Goal: Task Accomplishment & Management: Complete application form

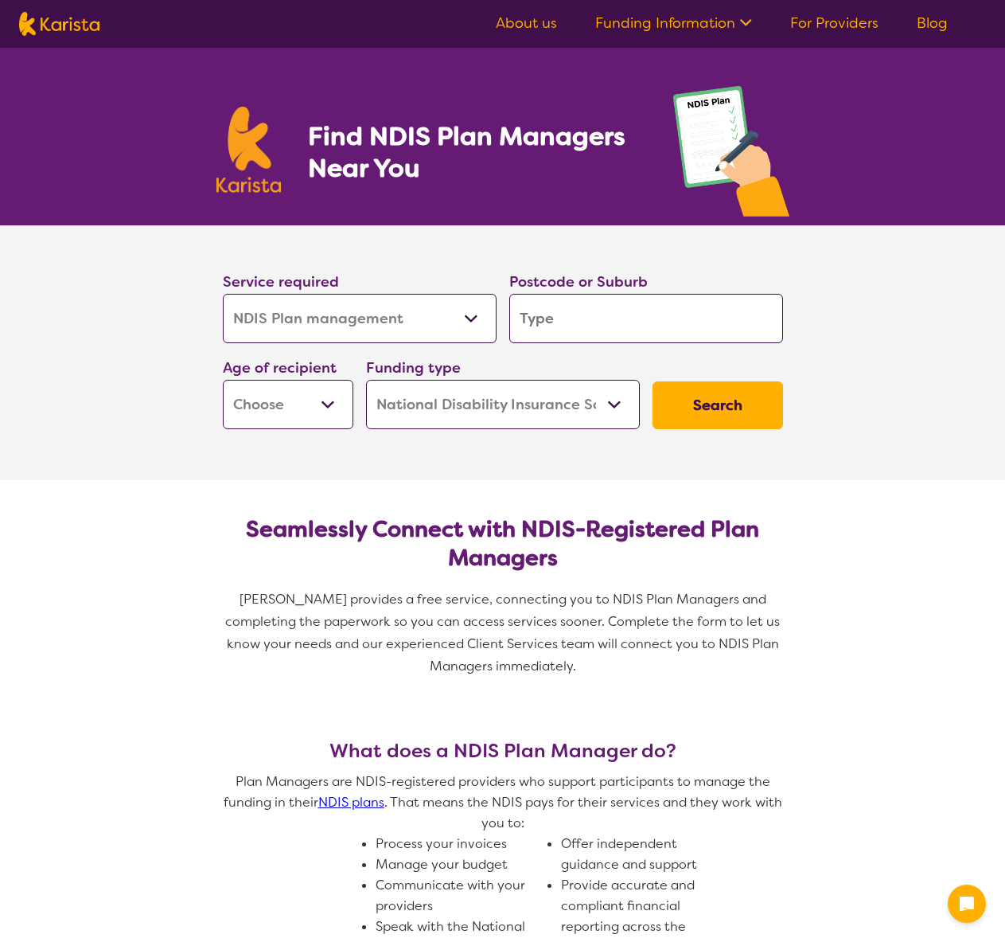
select select "NDIS Plan management"
select select "NDIS"
select select "NDIS Plan management"
select select "NDIS"
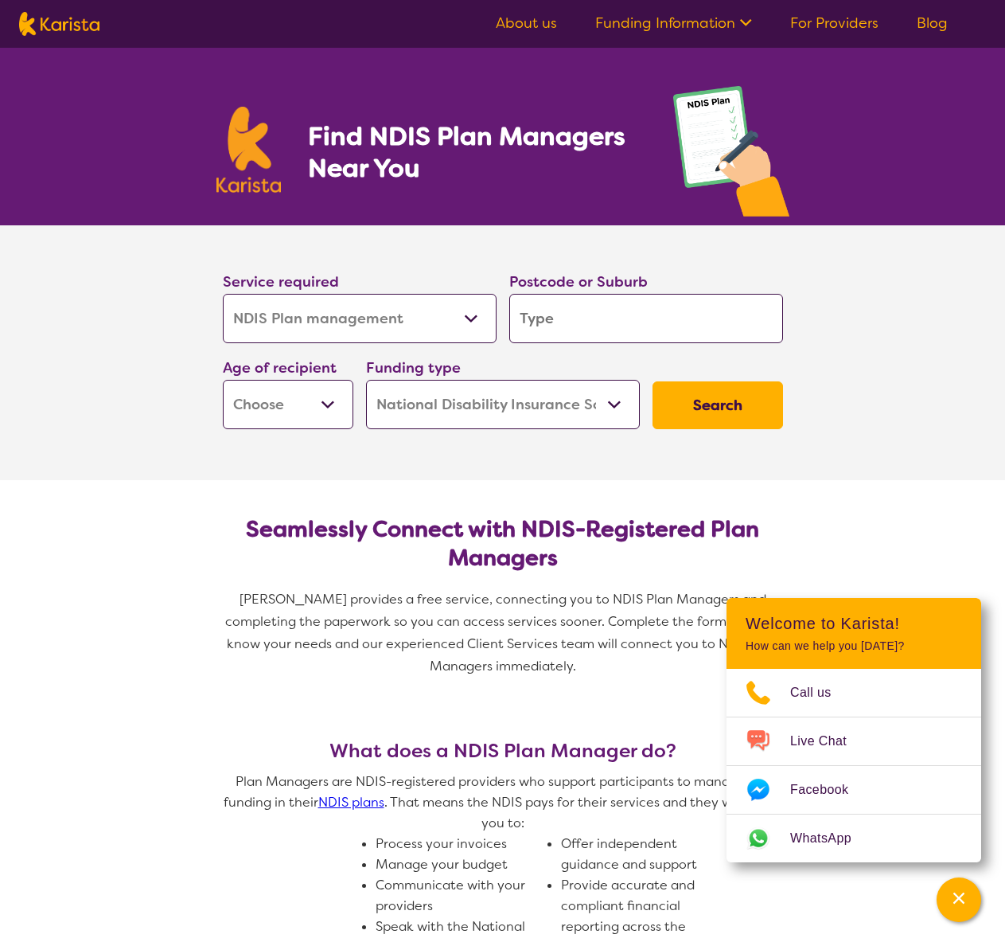
click at [846, 23] on link "For Providers" at bounding box center [834, 23] width 88 height 19
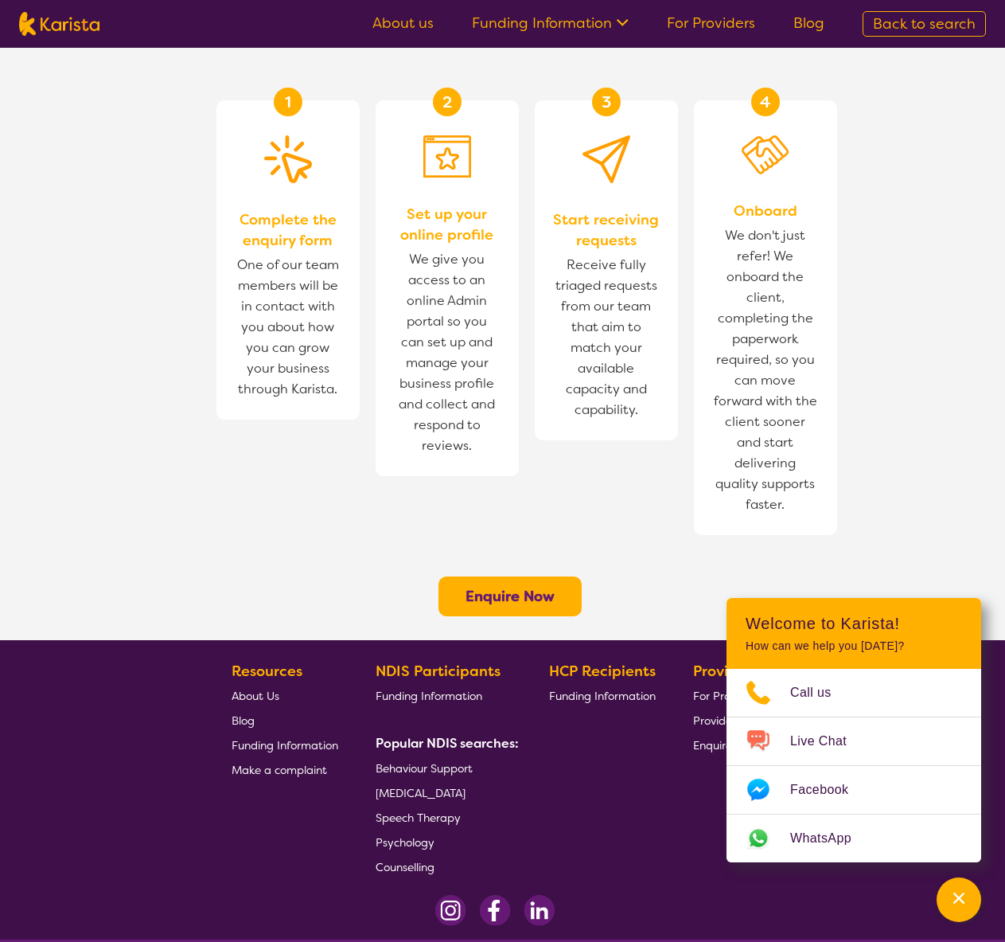
scroll to position [978, 0]
click at [511, 587] on b "Enquire Now" at bounding box center [510, 596] width 89 height 19
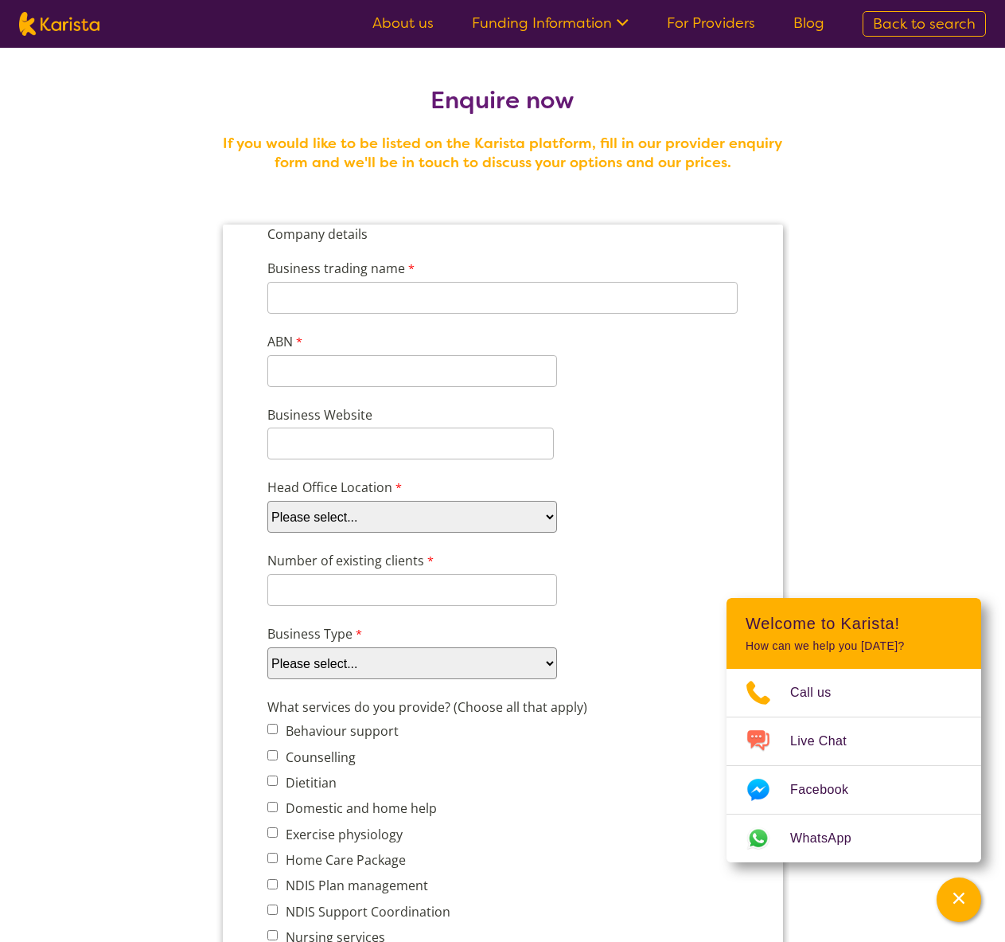
select select "tfa_100"
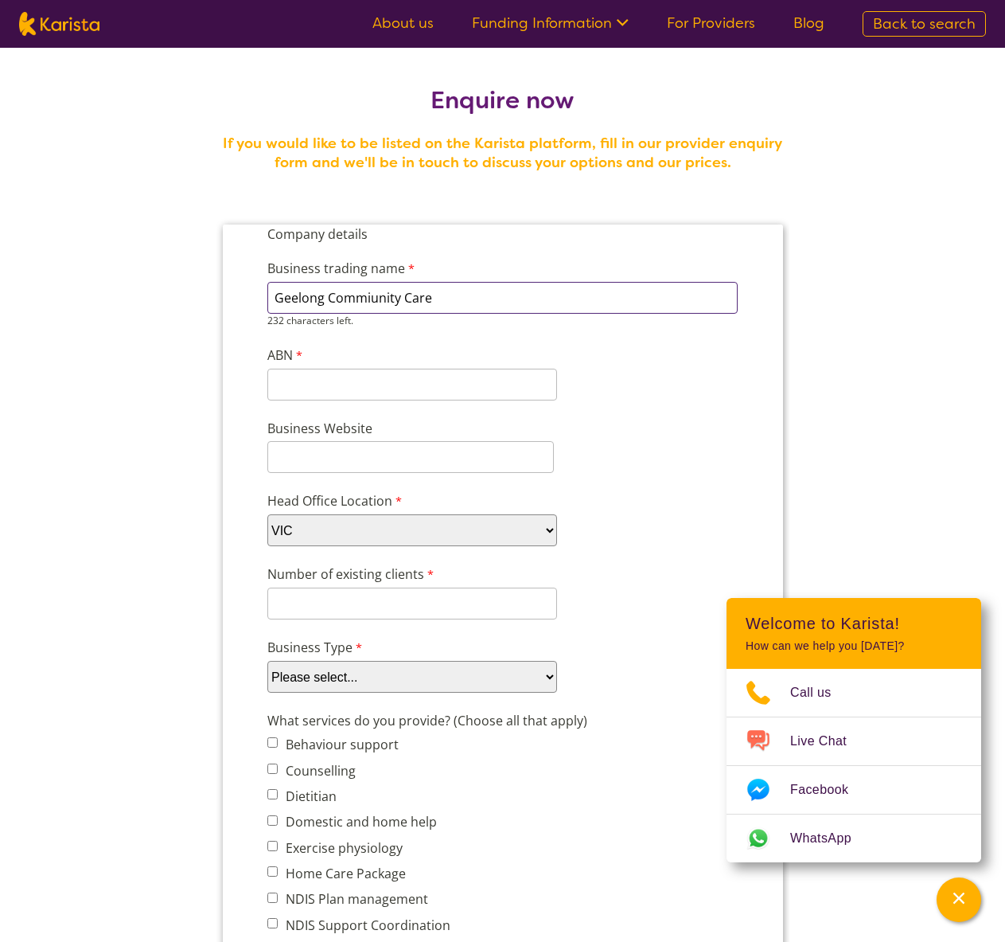
click at [526, 287] on input "Geelong Commiunity Care" at bounding box center [502, 298] width 470 height 32
type input "Geelong Commiunity Care"
click at [368, 389] on div "11 characters left." at bounding box center [412, 377] width 290 height 45
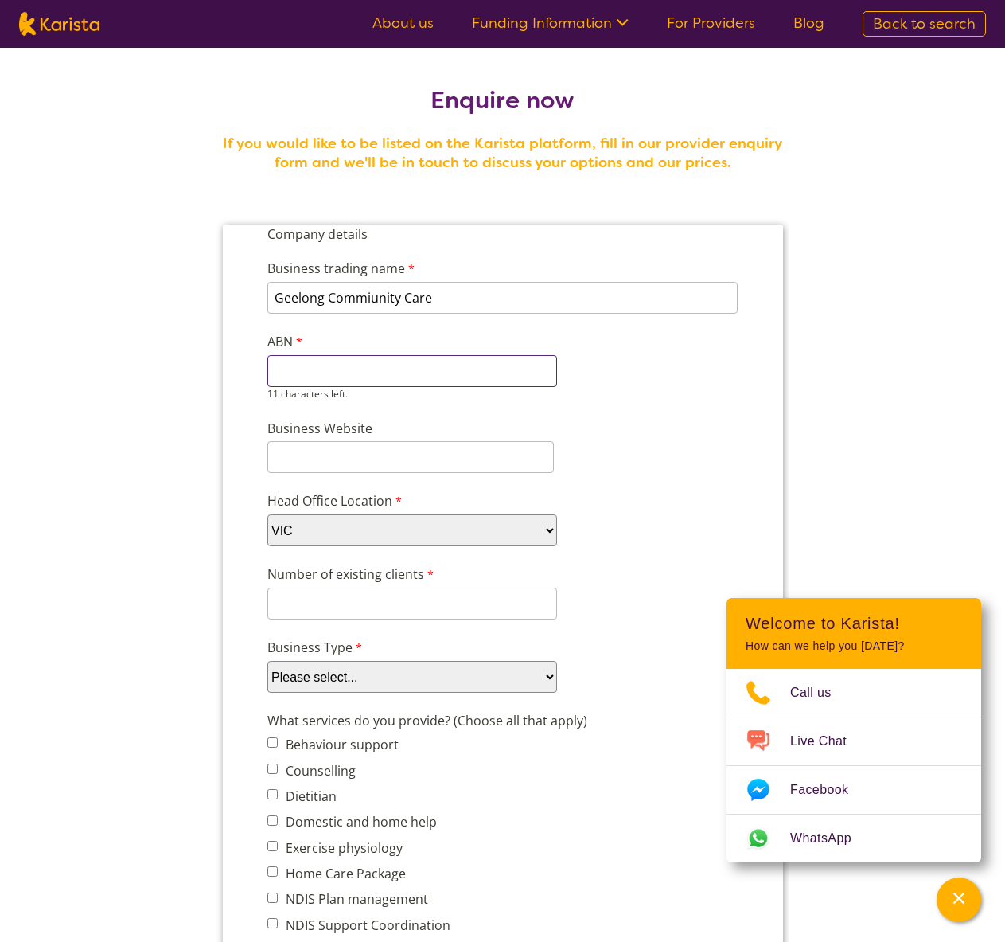
paste input "98 683 017"
drag, startPoint x: 292, startPoint y: 369, endPoint x: 301, endPoint y: 383, distance: 16.1
click at [293, 370] on input "98 683 017" at bounding box center [412, 371] width 290 height 32
click at [315, 376] on input "98683 017" at bounding box center [412, 371] width 290 height 32
click at [383, 370] on input "98683017" at bounding box center [412, 371] width 290 height 32
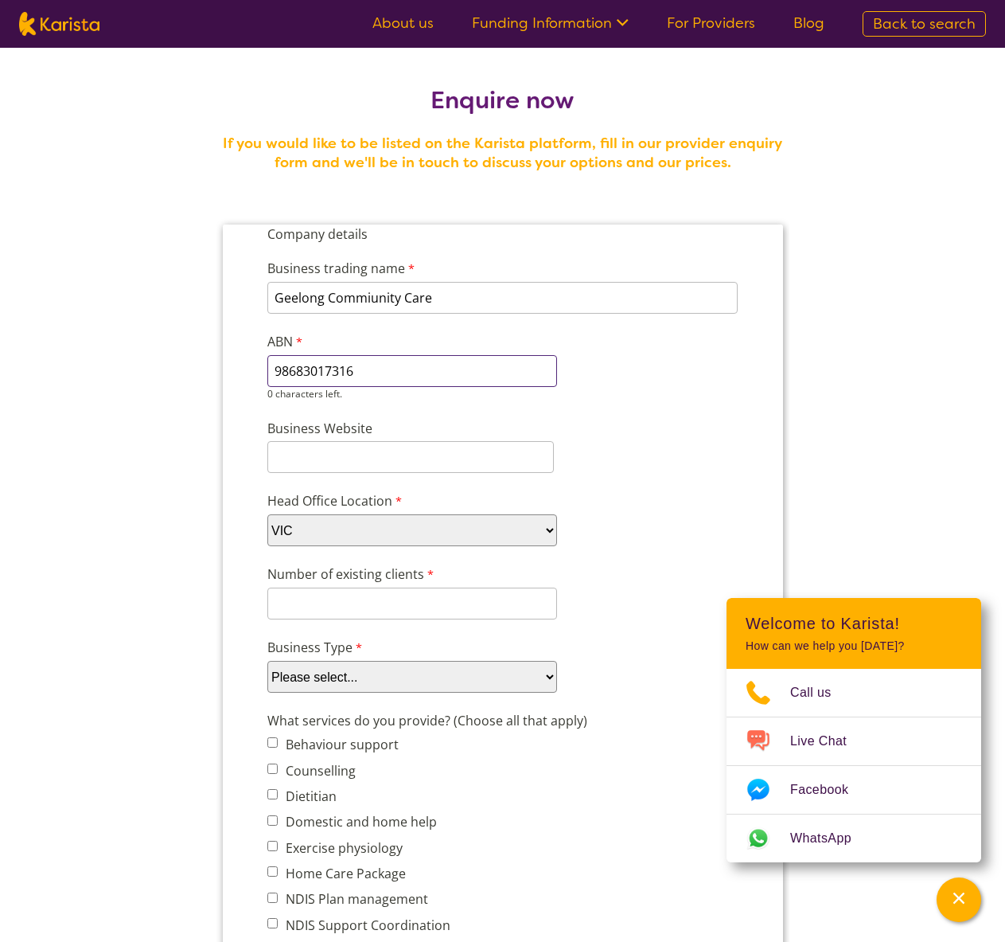
type input "98683017316"
click at [371, 302] on input "Geelong Commiunity Care" at bounding box center [502, 298] width 470 height 32
click at [408, 298] on input "Geelong Community Care" at bounding box center [502, 298] width 470 height 32
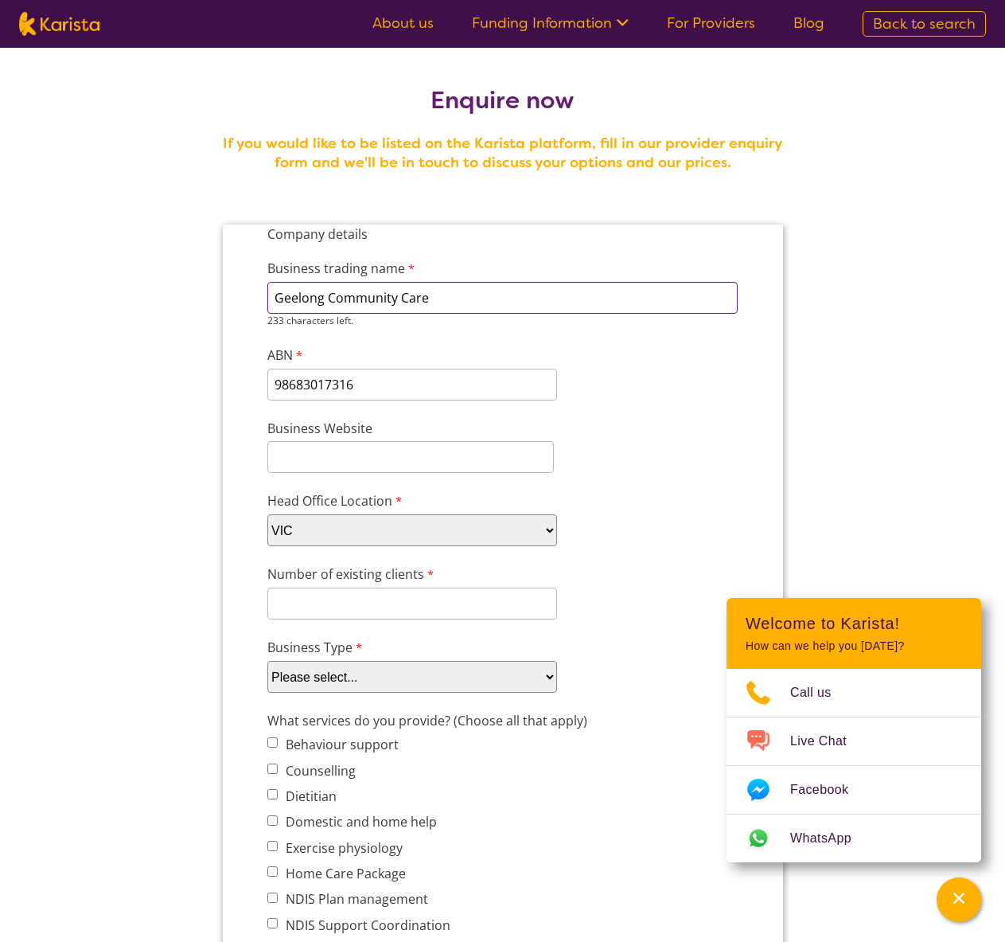
type input "Geelong Community Care"
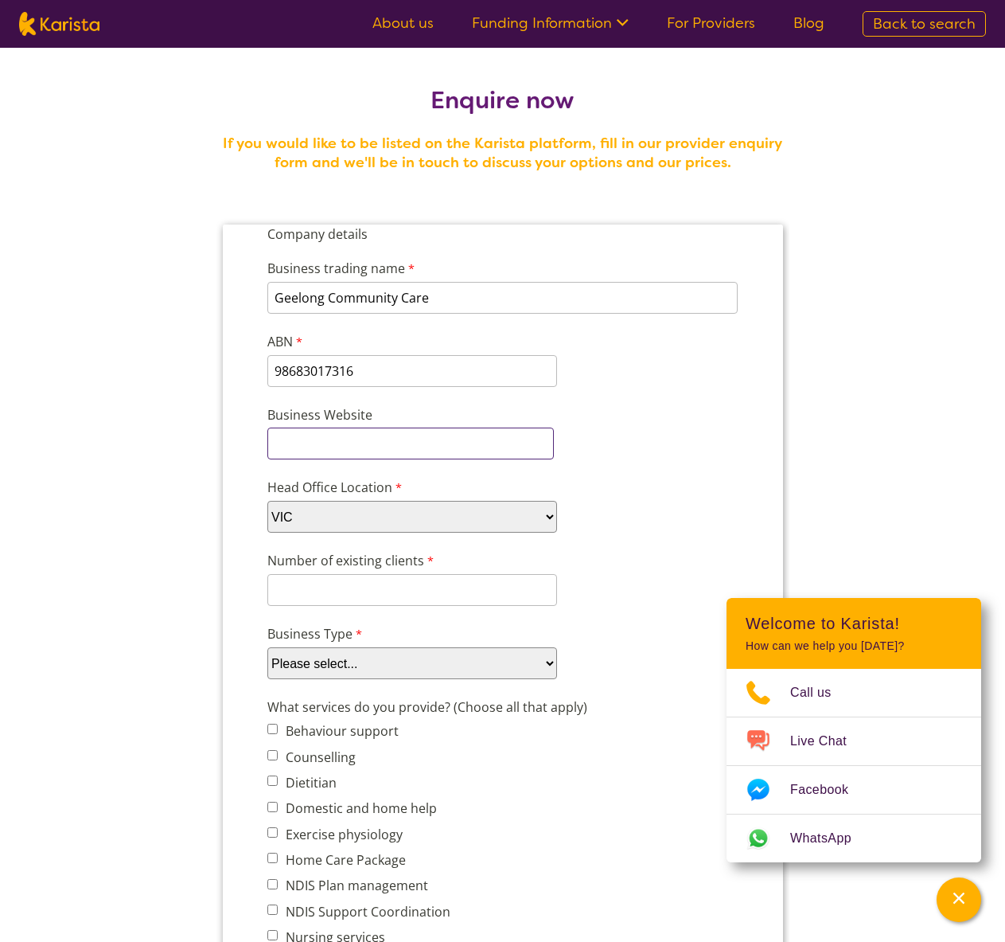
paste input "[URL][DOMAIN_NAME]"
type input "[URL][DOMAIN_NAME]"
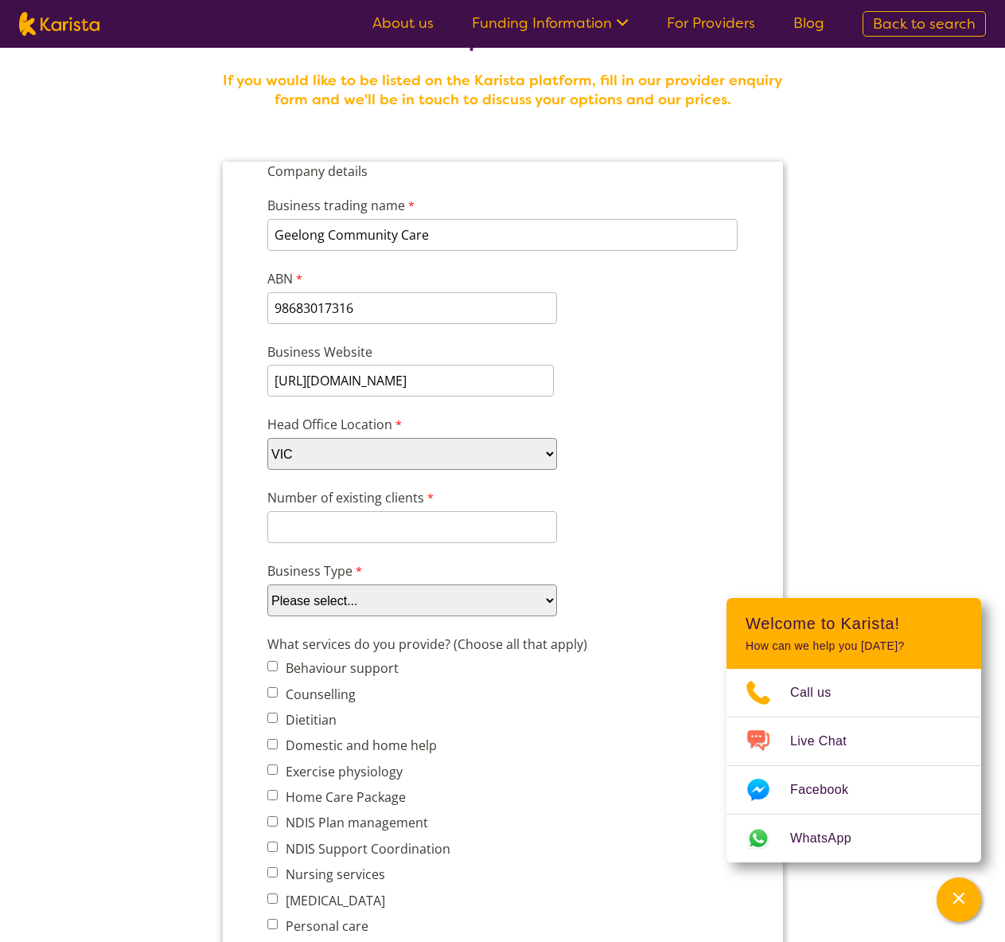
scroll to position [81, 0]
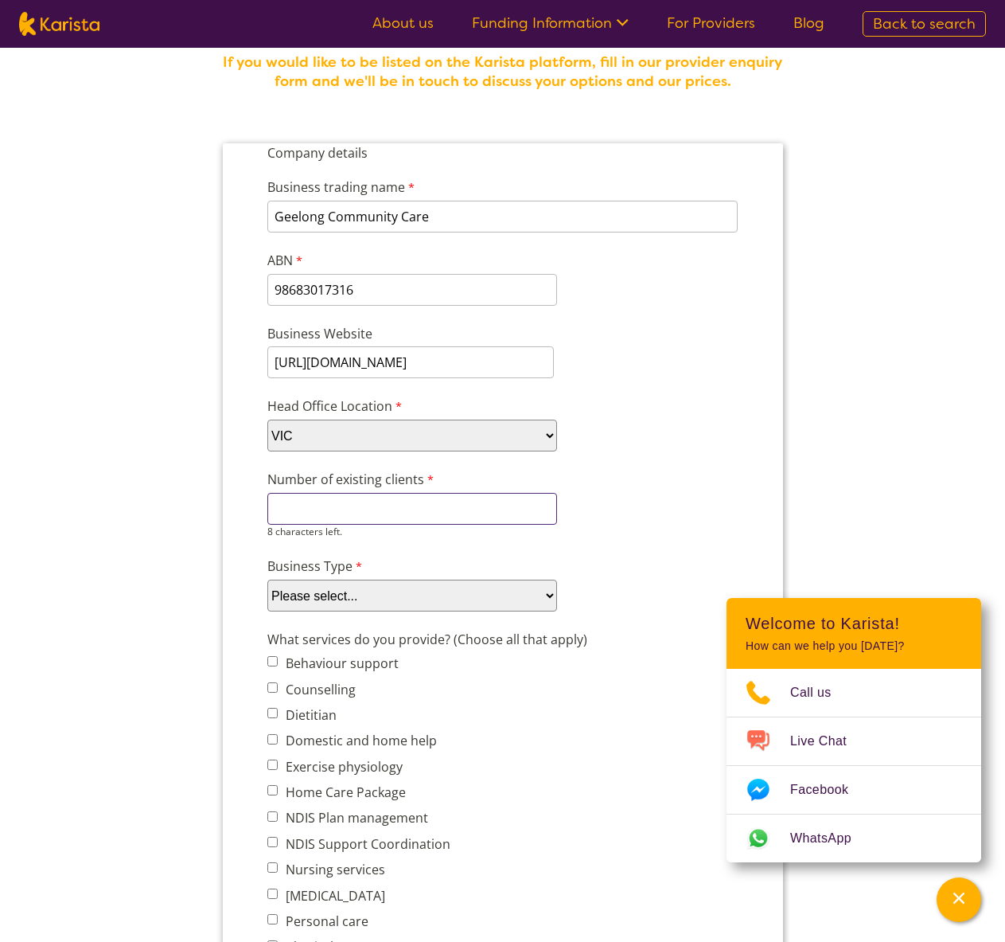
click at [484, 515] on input "Number of existing clients" at bounding box center [412, 509] width 290 height 32
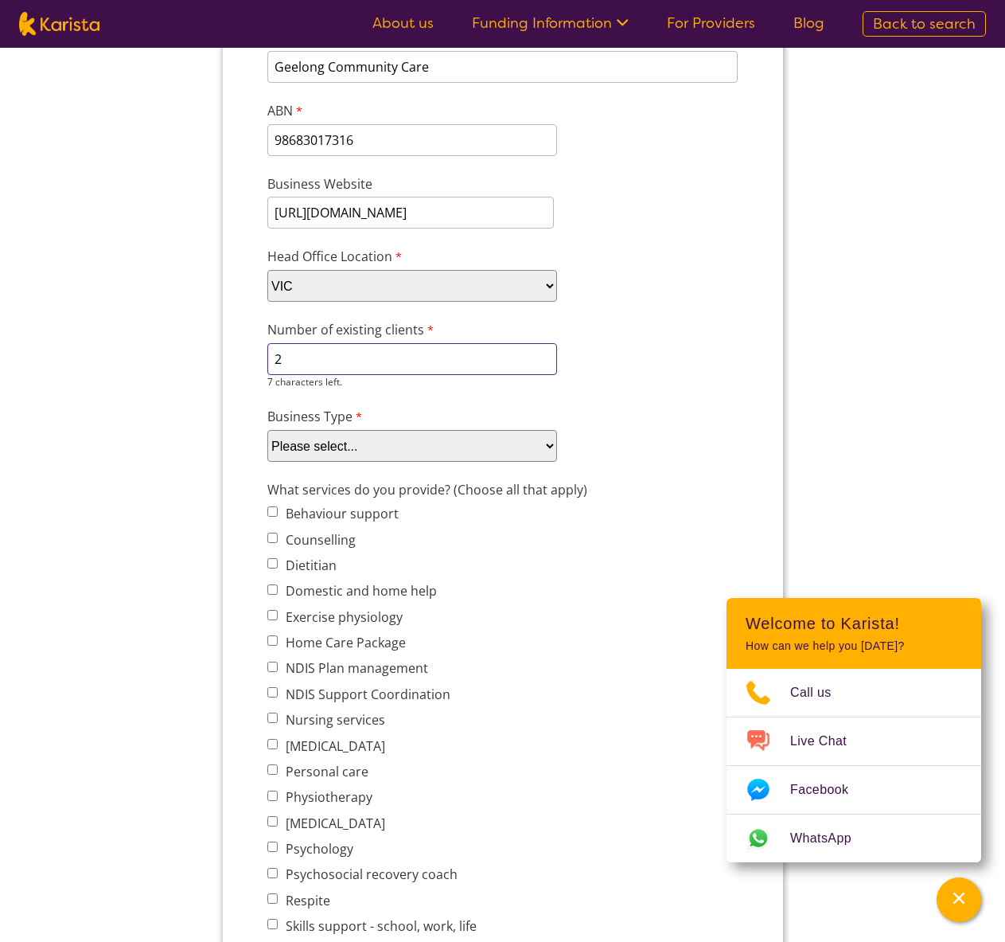
type input "2"
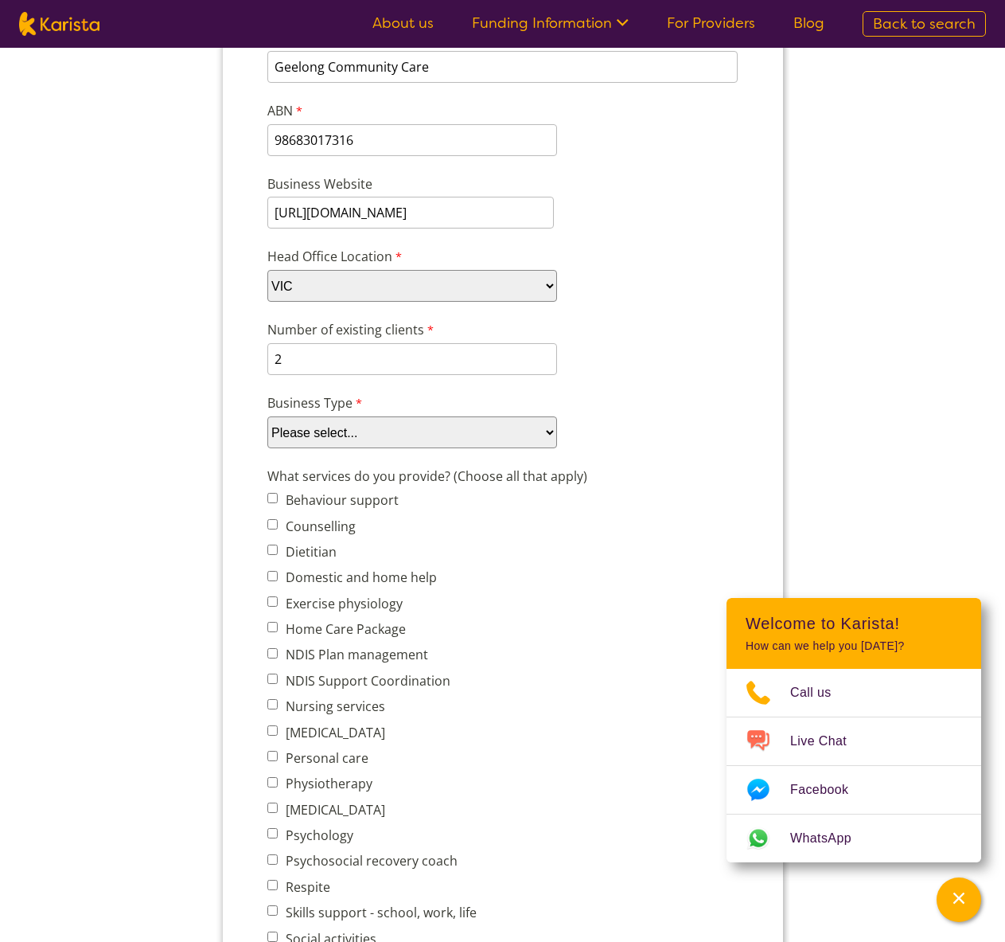
select select "tfa_87"
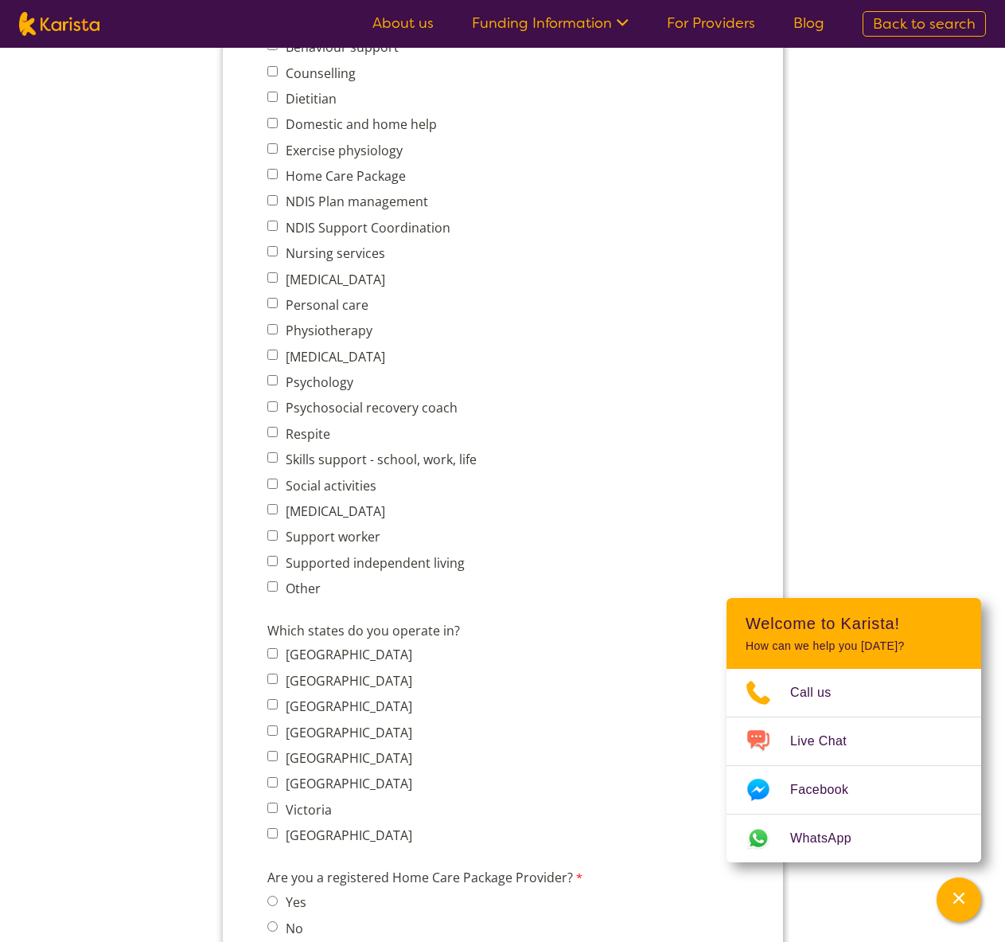
scroll to position [685, 0]
click at [320, 480] on label "Social activities" at bounding box center [328, 484] width 96 height 18
click at [277, 480] on input "Social activities" at bounding box center [272, 482] width 10 height 10
checkbox input "true"
click at [325, 538] on label "Support worker" at bounding box center [329, 535] width 99 height 18
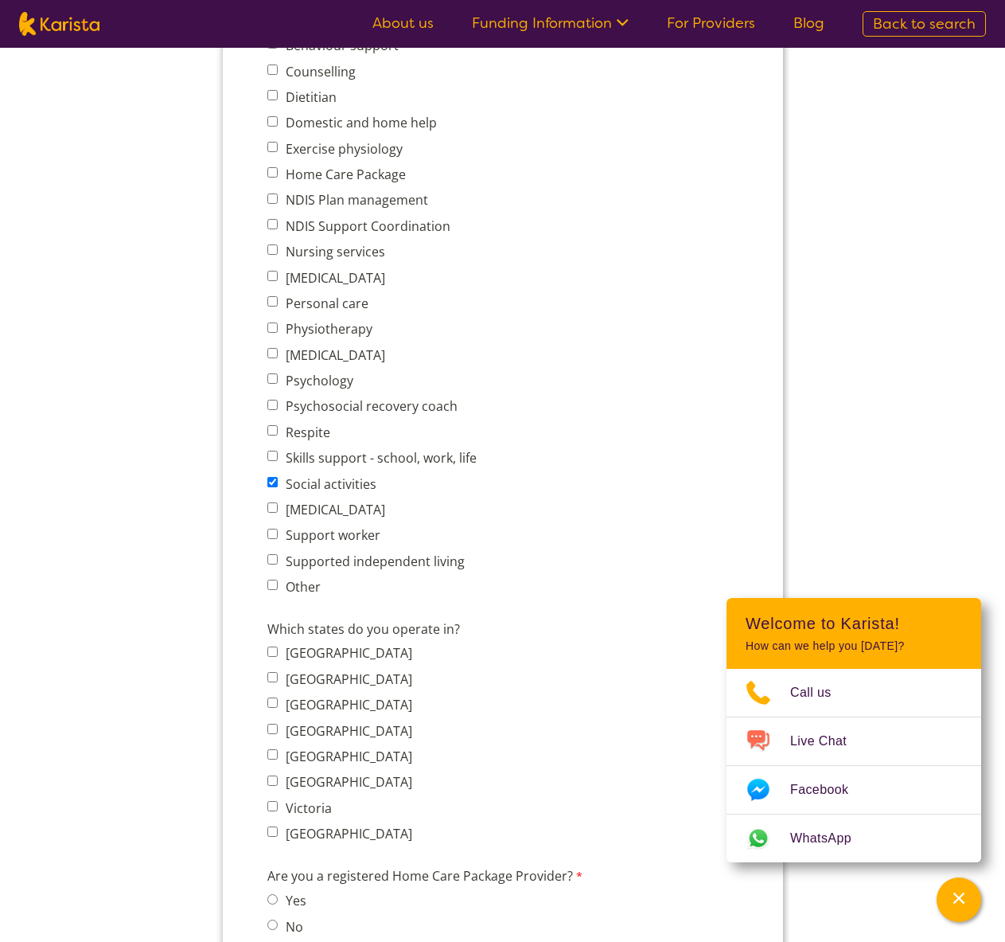
click at [277, 538] on input "Support worker" at bounding box center [272, 533] width 10 height 10
checkbox input "true"
click at [311, 458] on label "Skills support - school, work, life" at bounding box center [378, 458] width 196 height 18
click at [277, 458] on input "Skills support - school, work, life" at bounding box center [272, 455] width 10 height 10
checkbox input "true"
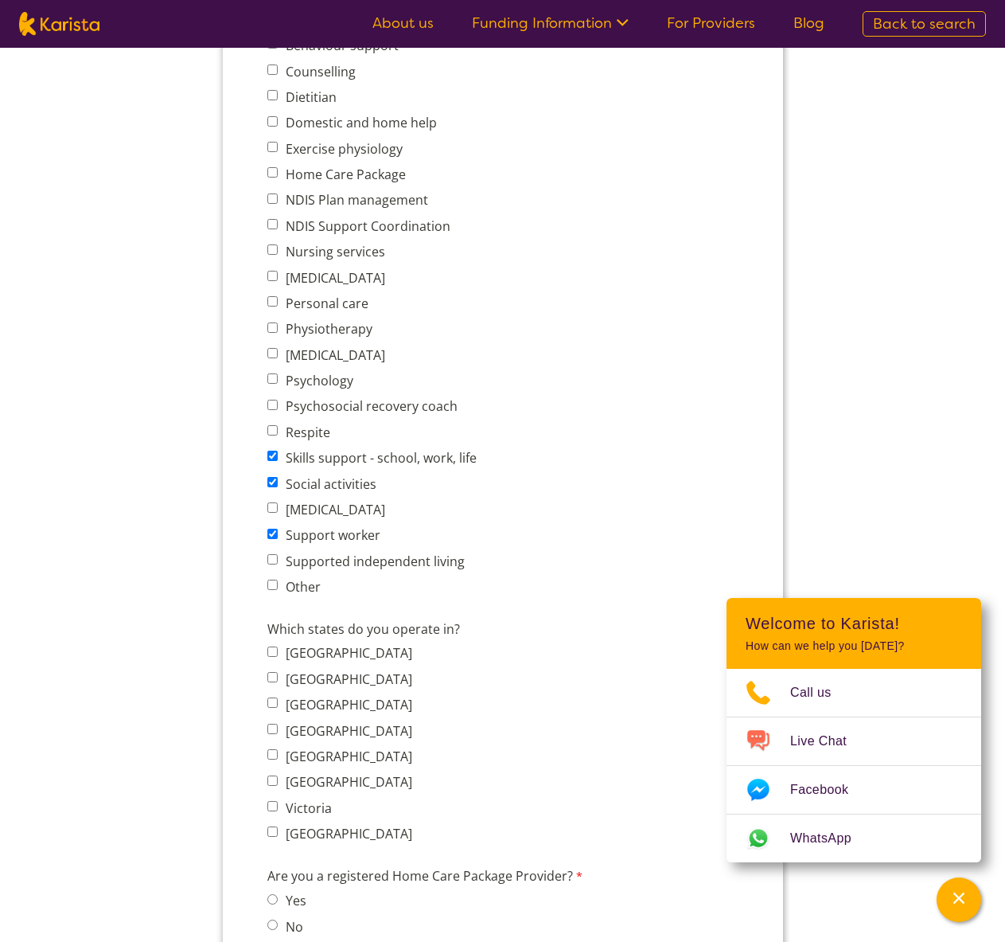
click at [308, 433] on label "Respite" at bounding box center [304, 432] width 49 height 18
click at [277, 433] on input "Respite" at bounding box center [272, 430] width 10 height 10
checkbox input "true"
click at [315, 304] on label "Personal care" at bounding box center [324, 303] width 88 height 18
click at [277, 304] on input "Personal care" at bounding box center [272, 301] width 10 height 10
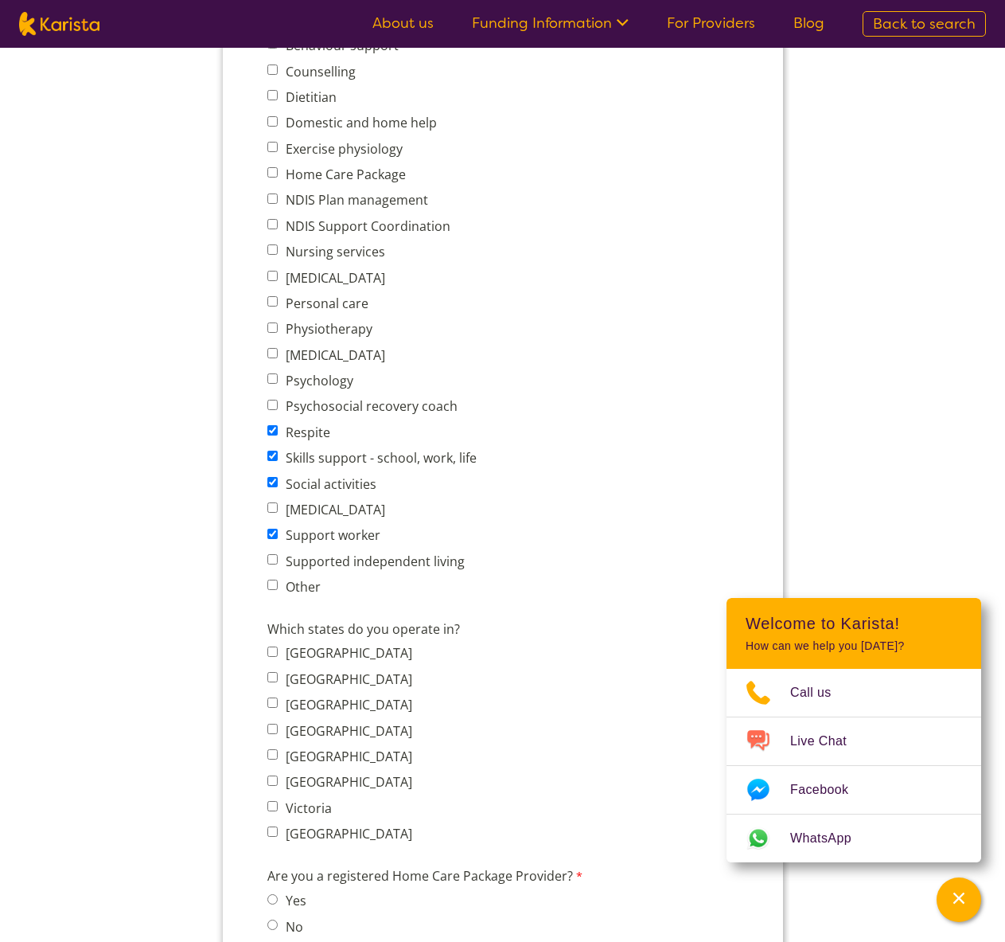
checkbox input "true"
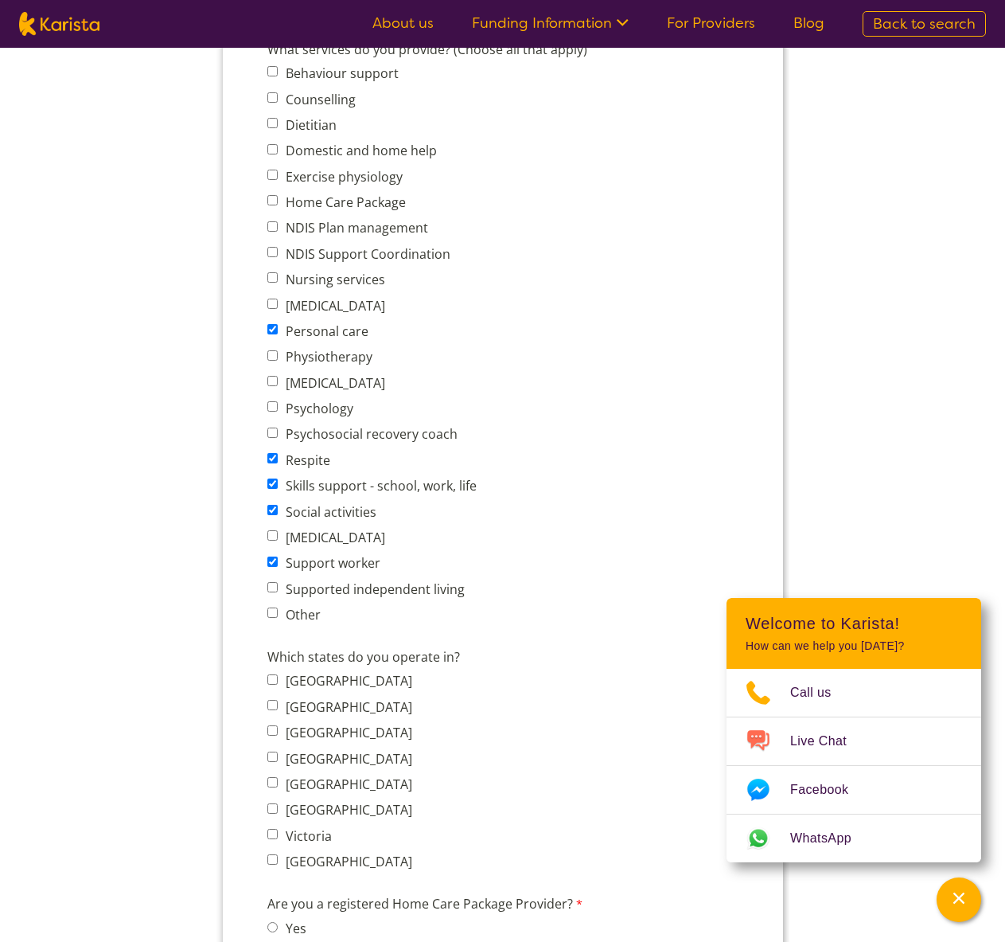
scroll to position [656, 0]
click at [320, 158] on label "Domestic and home help" at bounding box center [358, 152] width 156 height 18
click at [277, 156] on input "Domestic and home help" at bounding box center [272, 151] width 10 height 10
checkbox input "true"
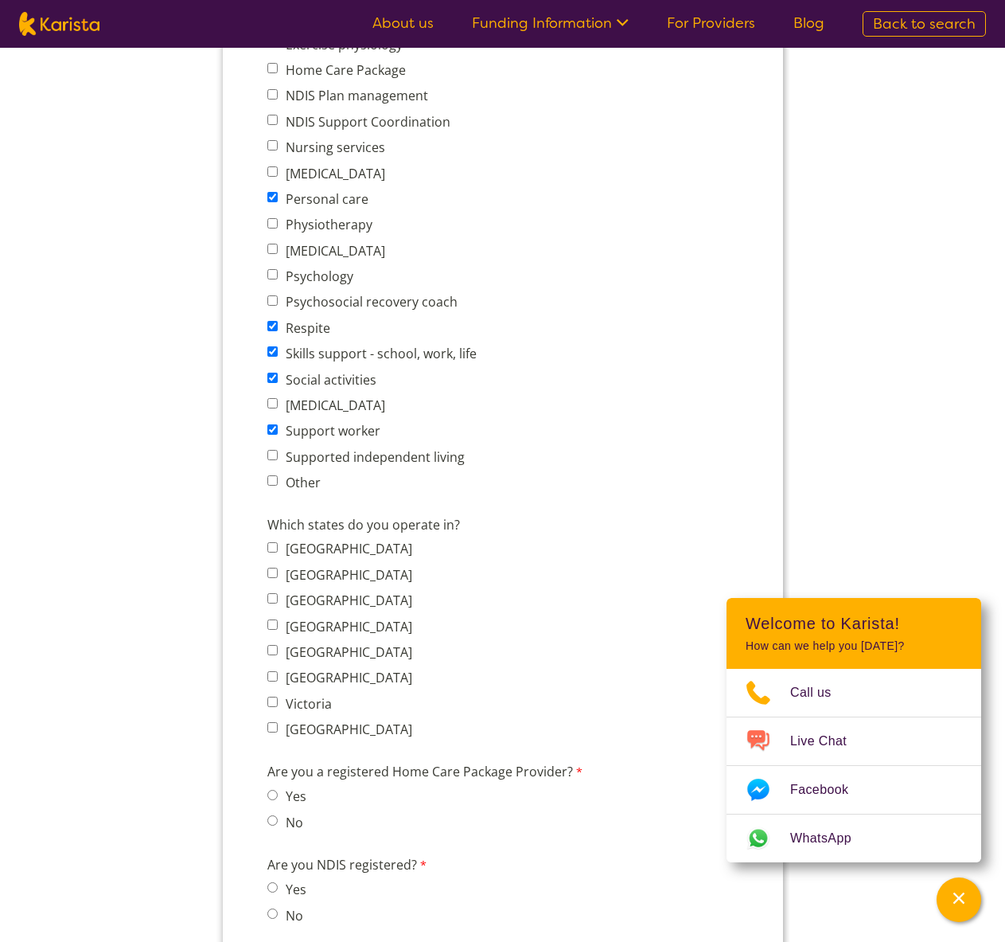
scroll to position [830, 0]
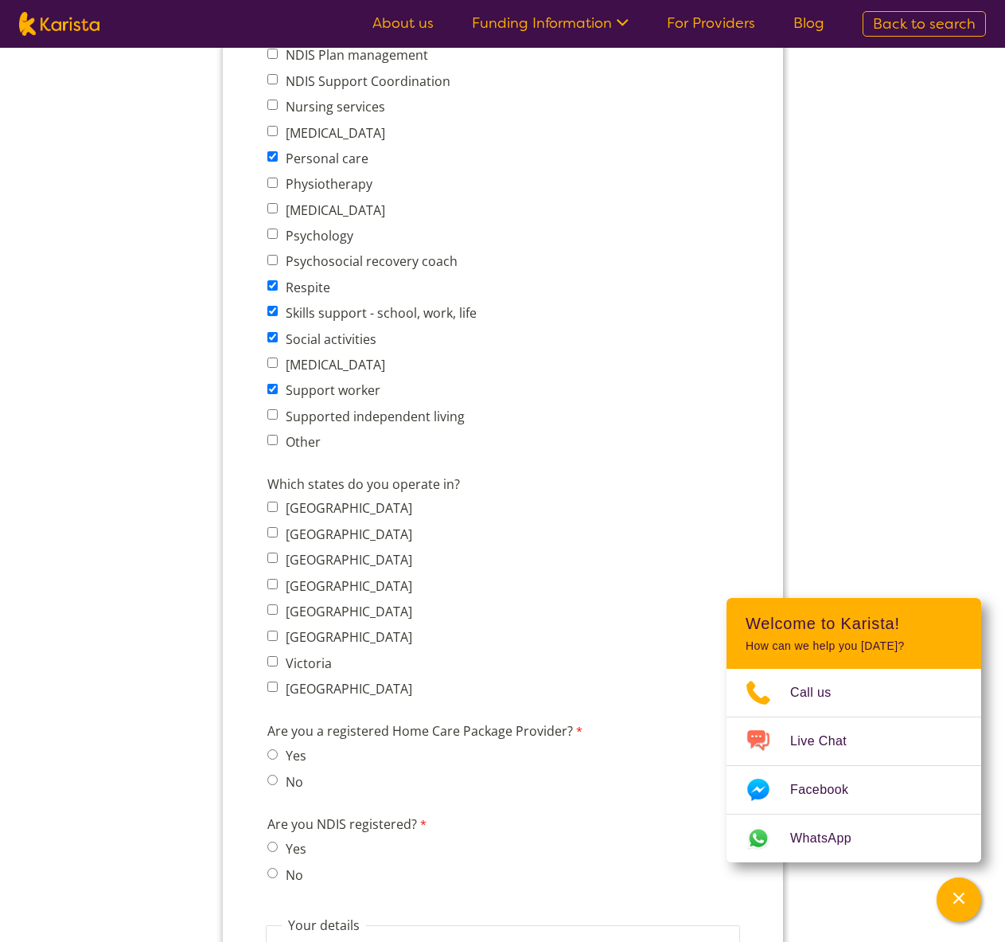
click at [314, 664] on label "Victoria" at bounding box center [305, 663] width 51 height 18
click at [277, 664] on input "Victoria" at bounding box center [272, 661] width 10 height 10
checkbox input "true"
click at [309, 441] on label "Other" at bounding box center [300, 442] width 40 height 18
click at [277, 441] on input "Other" at bounding box center [272, 440] width 10 height 10
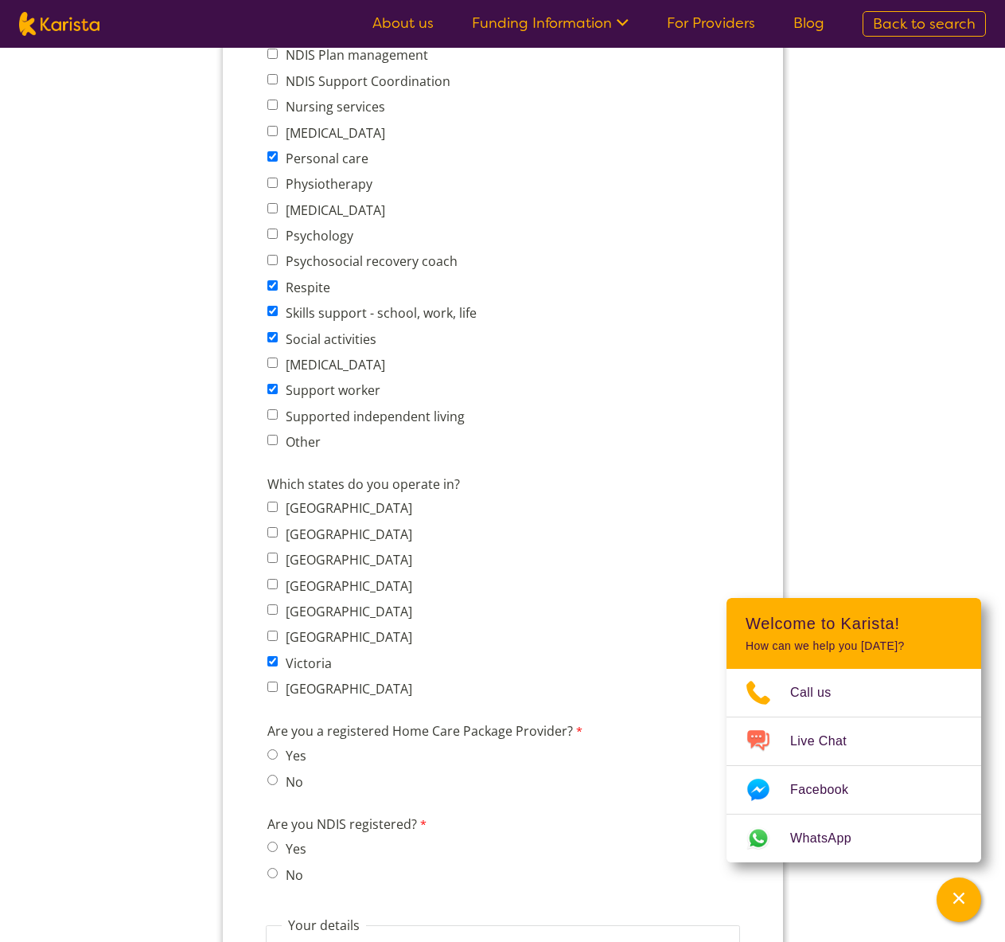
checkbox input "true"
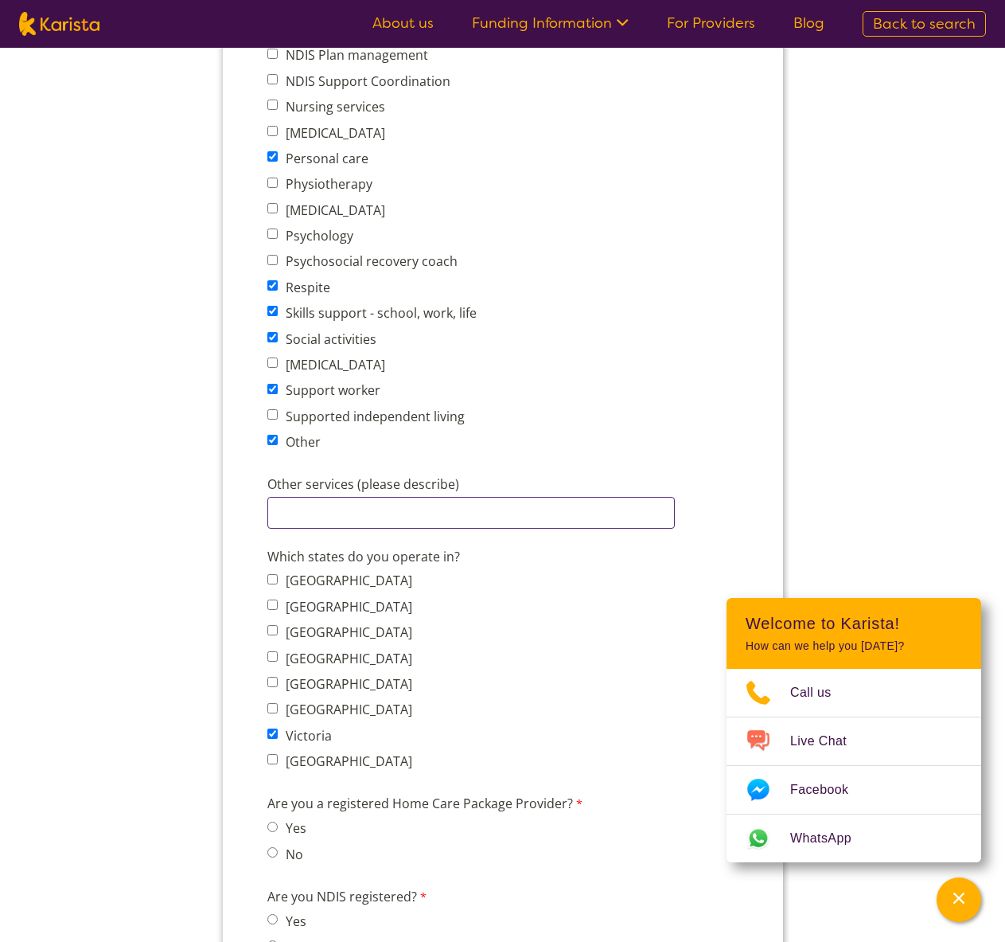
click at [338, 516] on input "Other services (please describe)" at bounding box center [470, 513] width 407 height 32
drag, startPoint x: 275, startPoint y: 514, endPoint x: 282, endPoint y: 526, distance: 13.9
click at [275, 514] on input "Transport" at bounding box center [470, 513] width 407 height 32
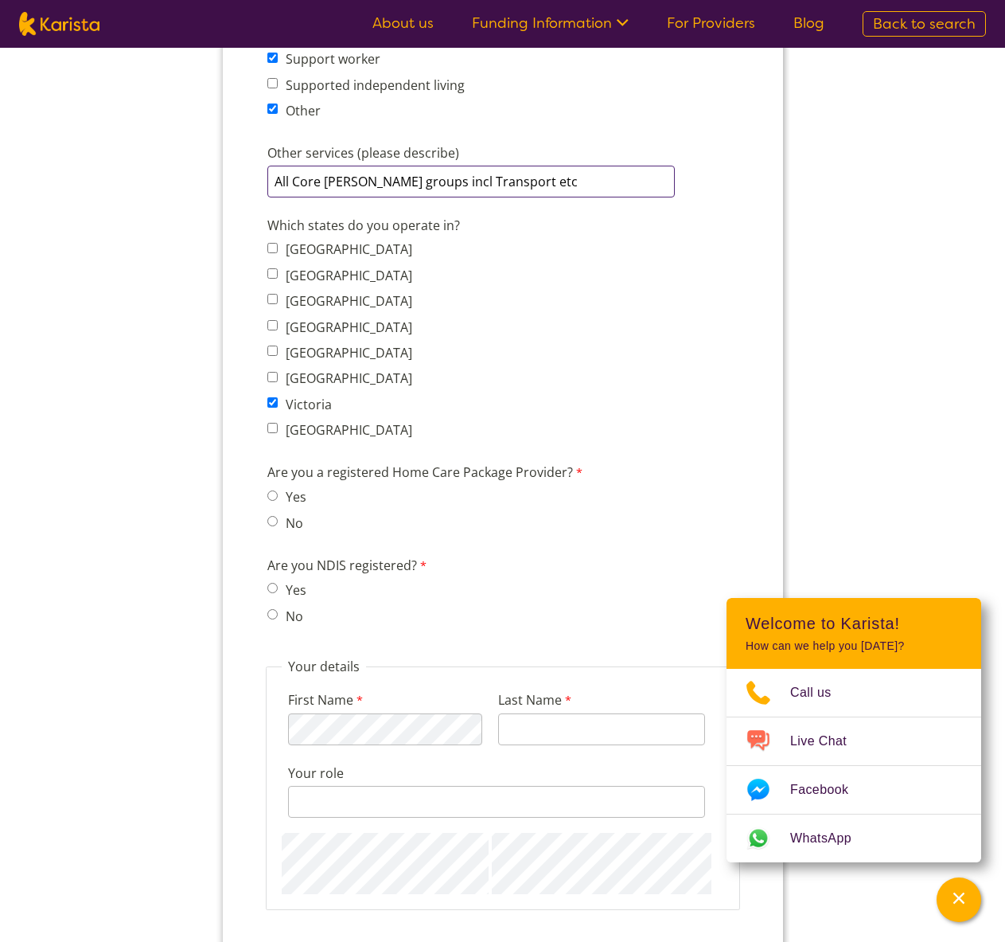
scroll to position [1162, 0]
type input "All Core [PERSON_NAME] groups incl Transport etc"
click at [270, 524] on input "No" at bounding box center [272, 520] width 10 height 10
radio input "true"
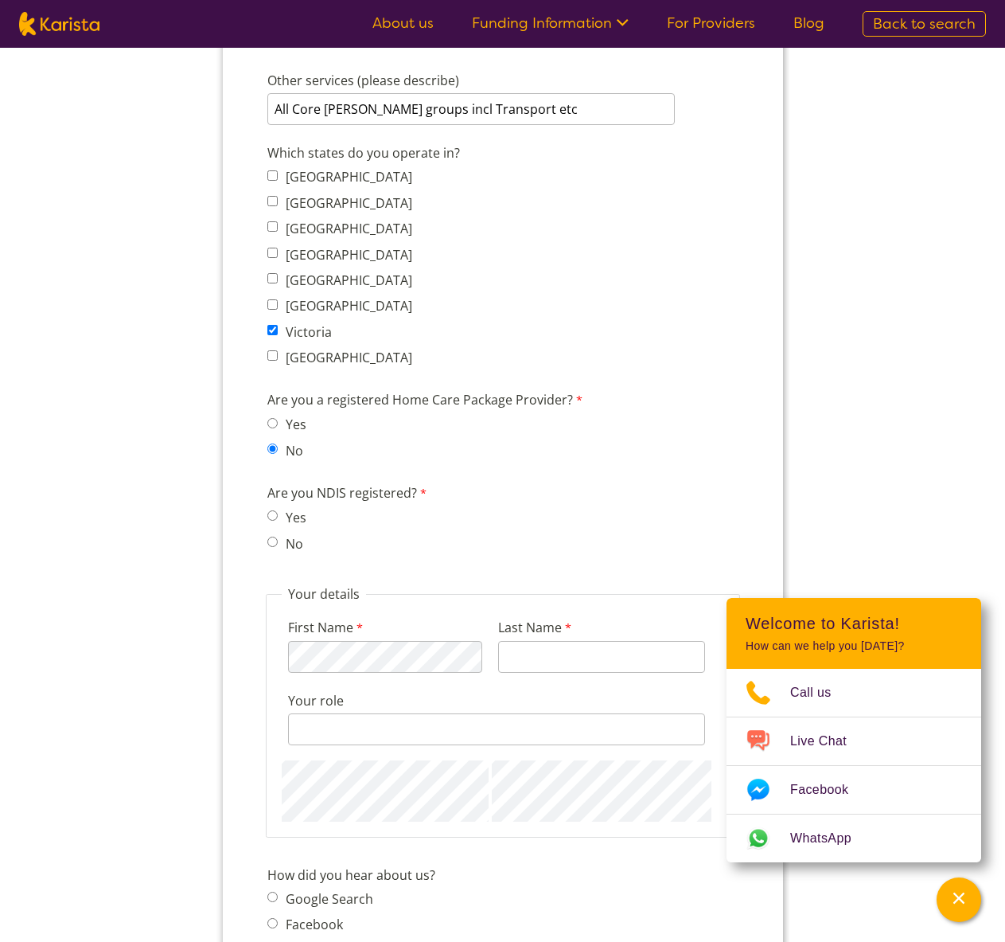
scroll to position [1251, 0]
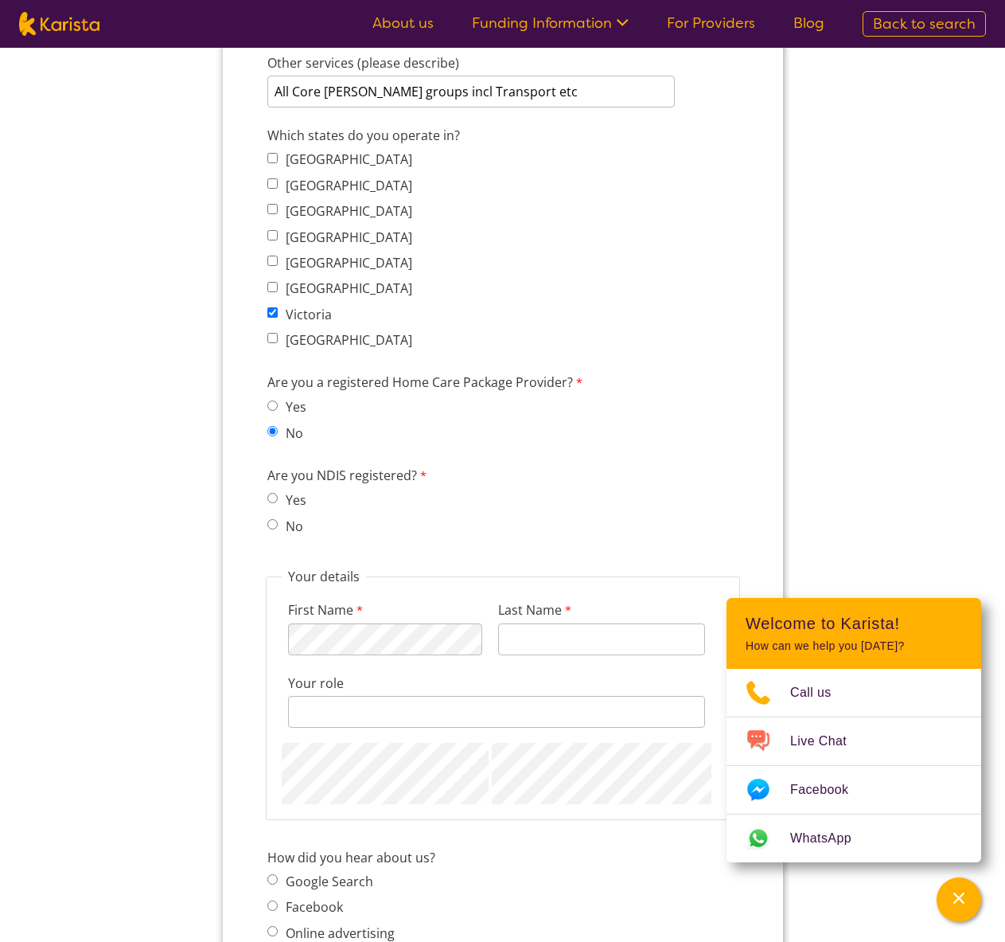
click at [269, 525] on input "No" at bounding box center [272, 524] width 10 height 10
radio input "true"
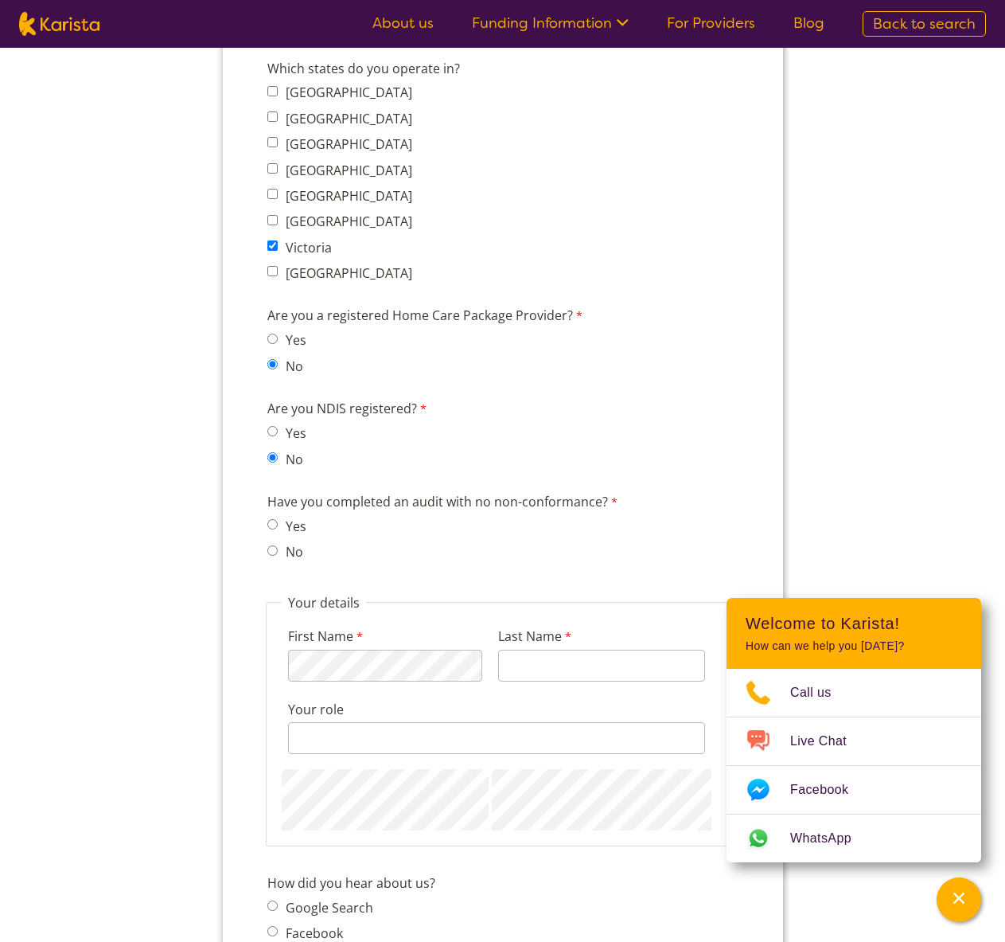
scroll to position [1367, 0]
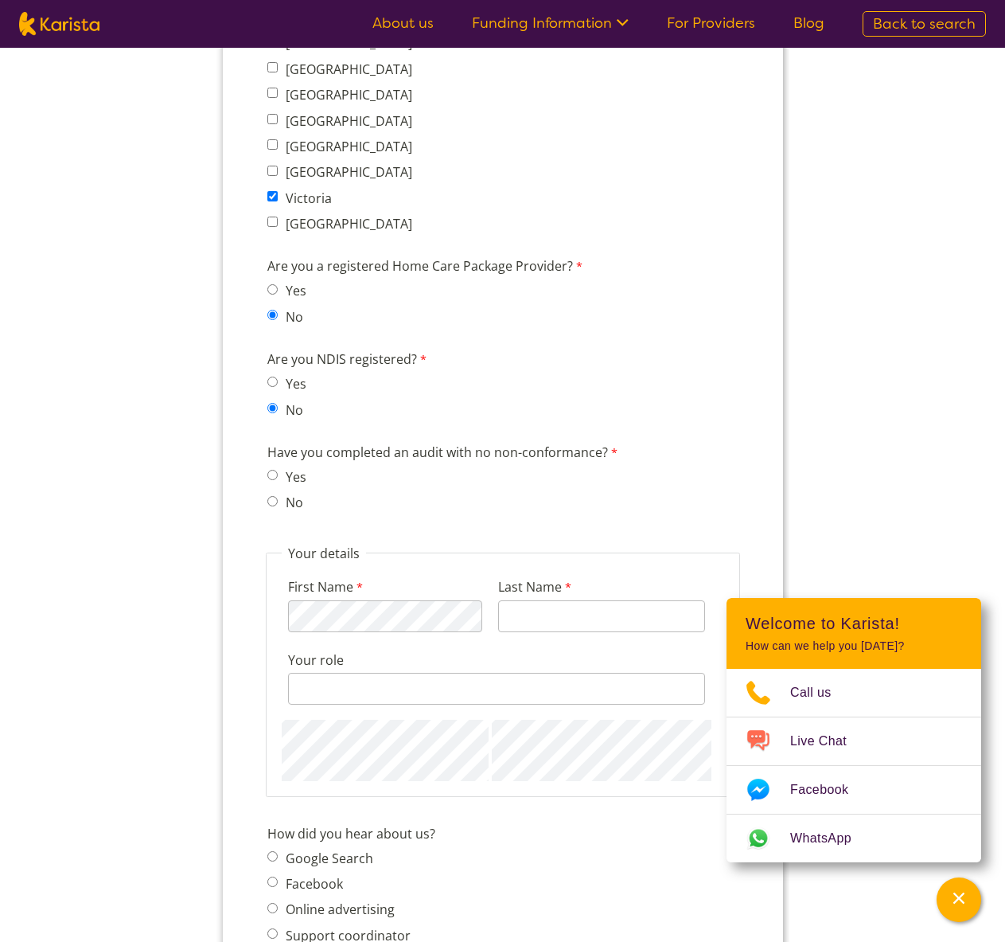
click at [272, 476] on input "Yes" at bounding box center [272, 475] width 10 height 10
radio input "true"
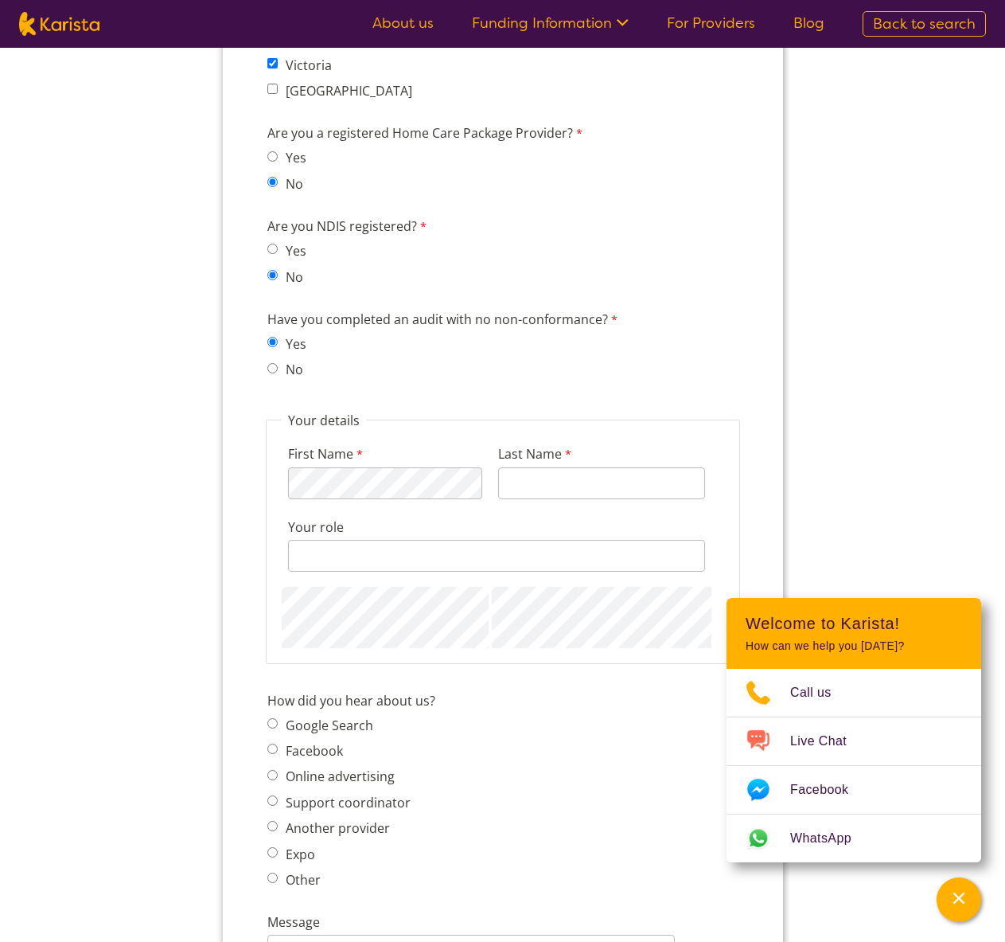
scroll to position [1656, 0]
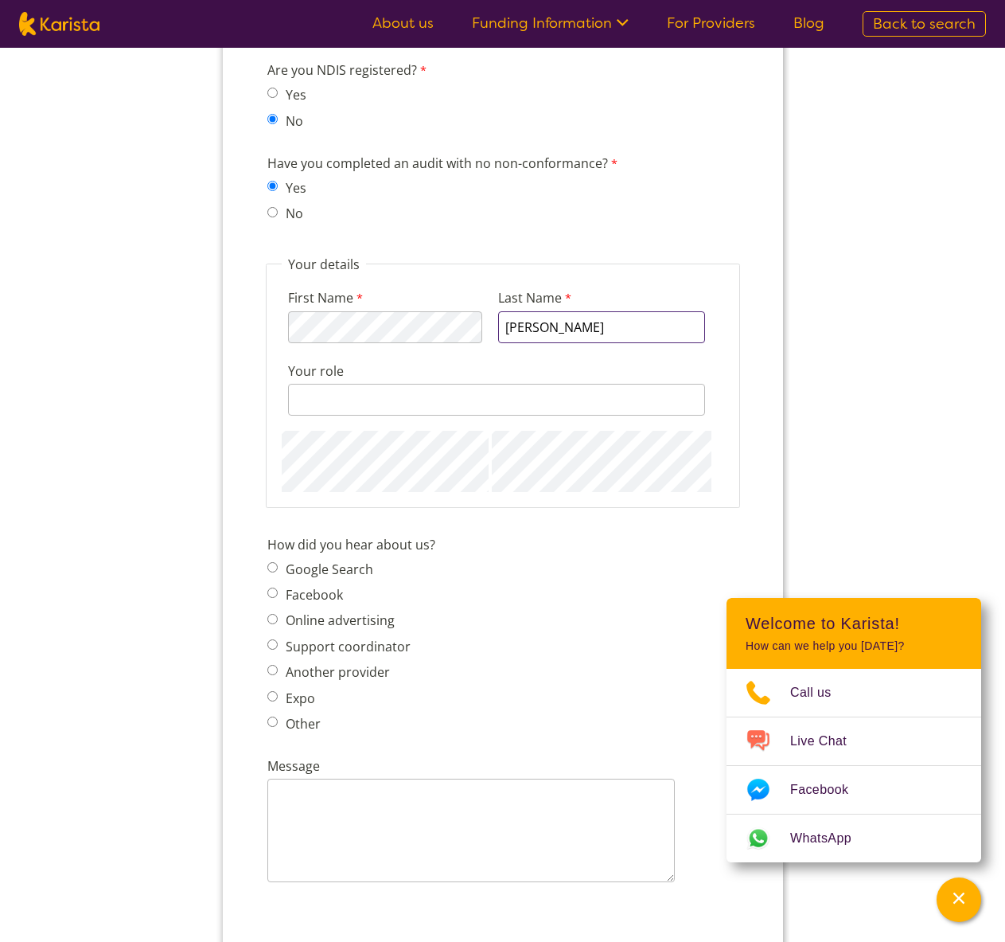
type input "[PERSON_NAME]"
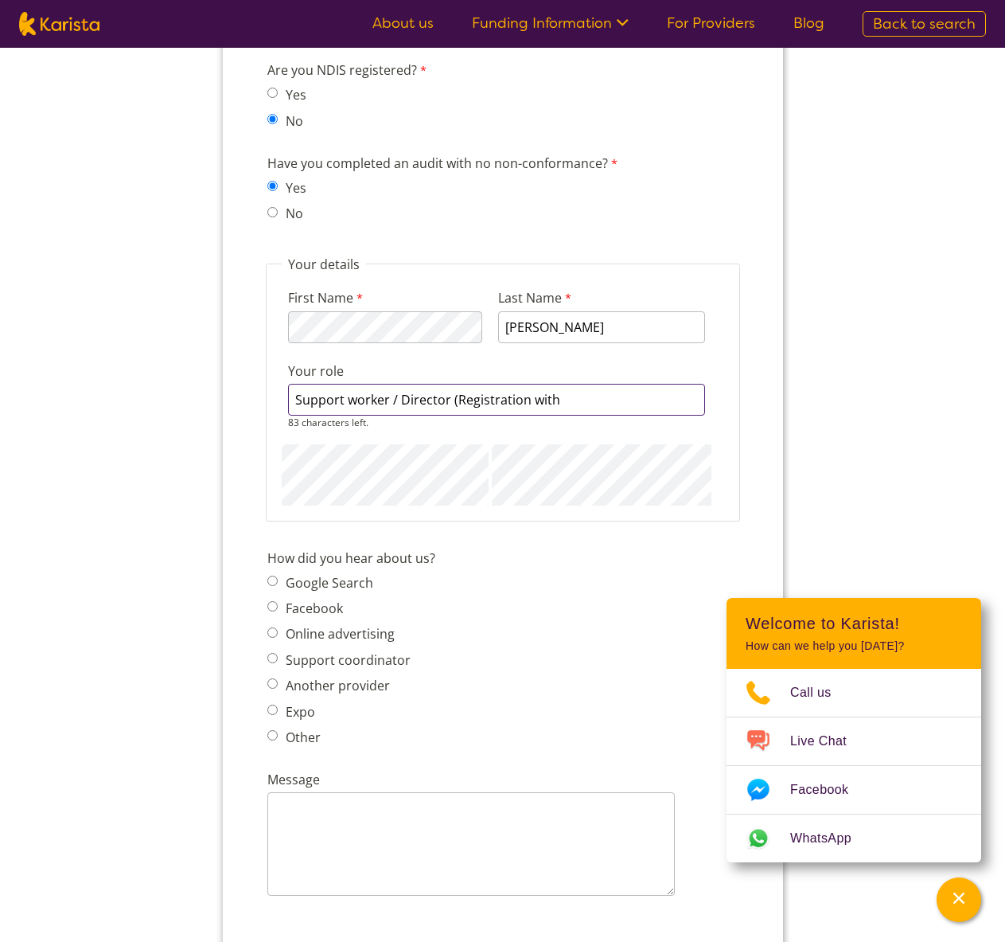
click at [530, 400] on input "Support worker / Director (Registration with" at bounding box center [495, 400] width 417 height 32
click at [650, 402] on input "Support worker / Director (Registration application with" at bounding box center [495, 400] width 417 height 32
type input "Support worker / Director (Registration application with Commission)"
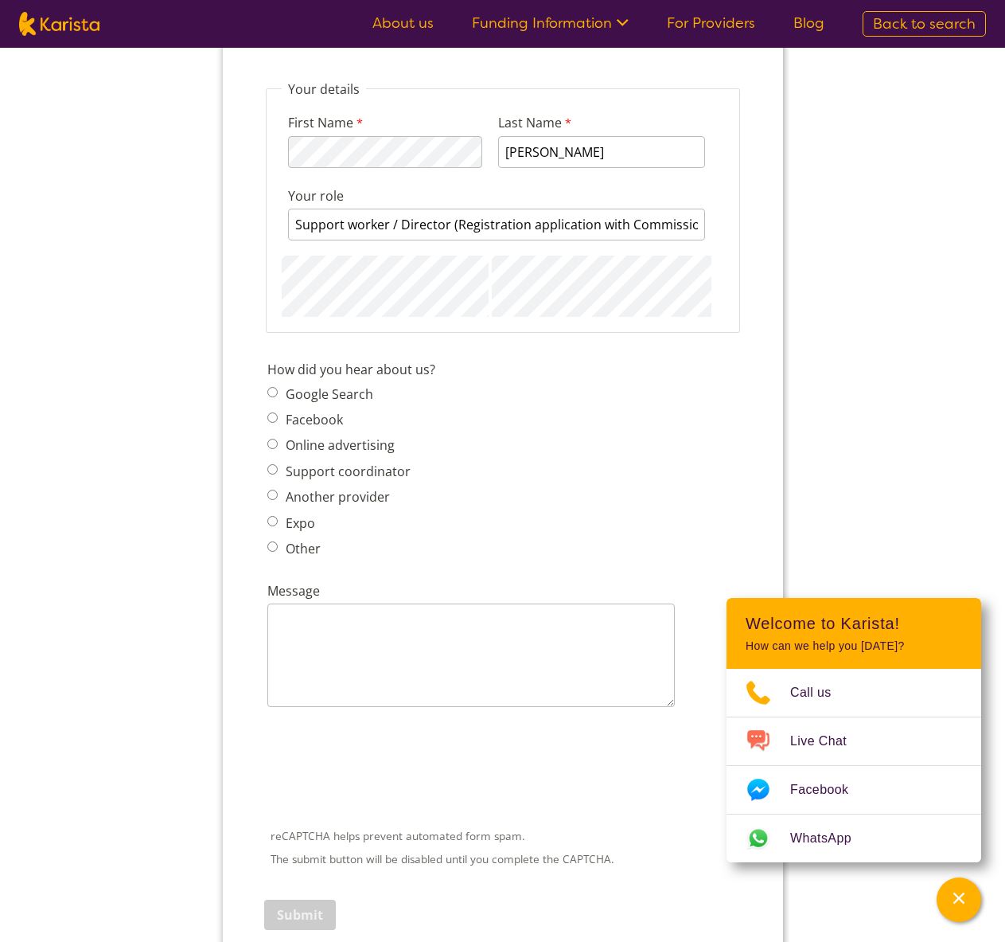
scroll to position [1842, 0]
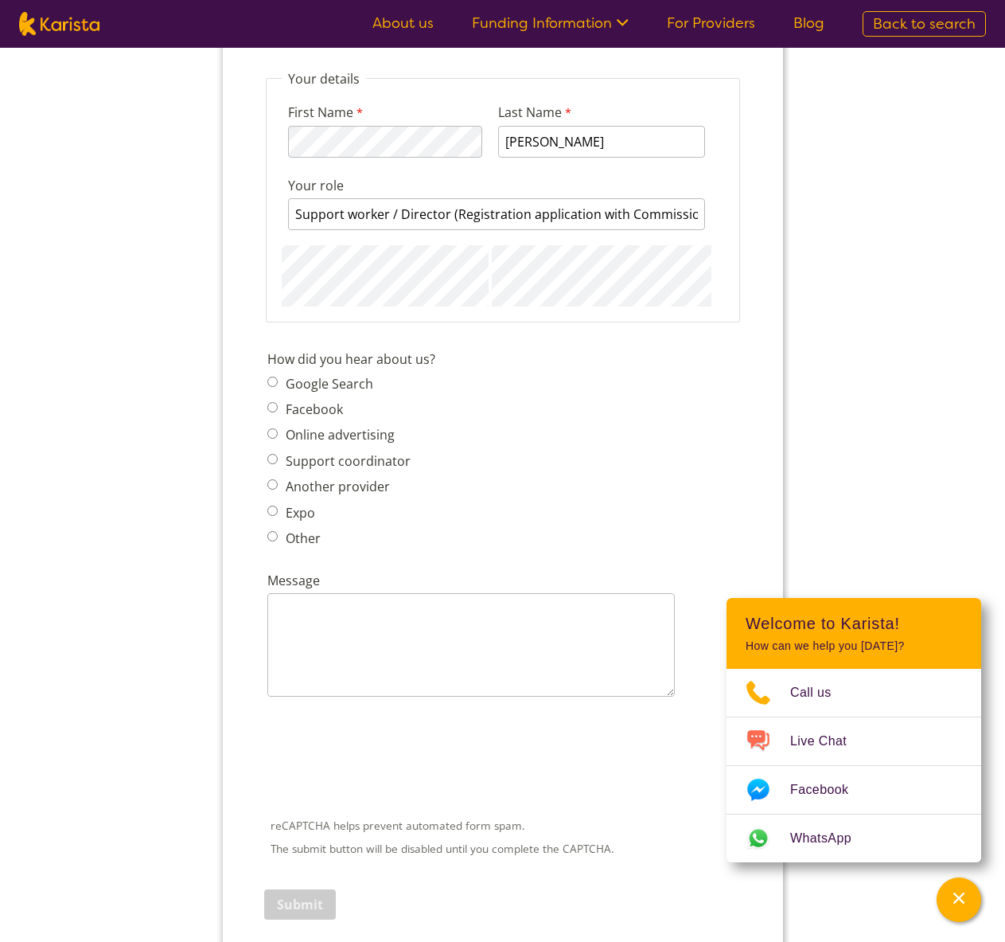
click at [272, 539] on input "Other" at bounding box center [272, 536] width 10 height 10
radio input "true"
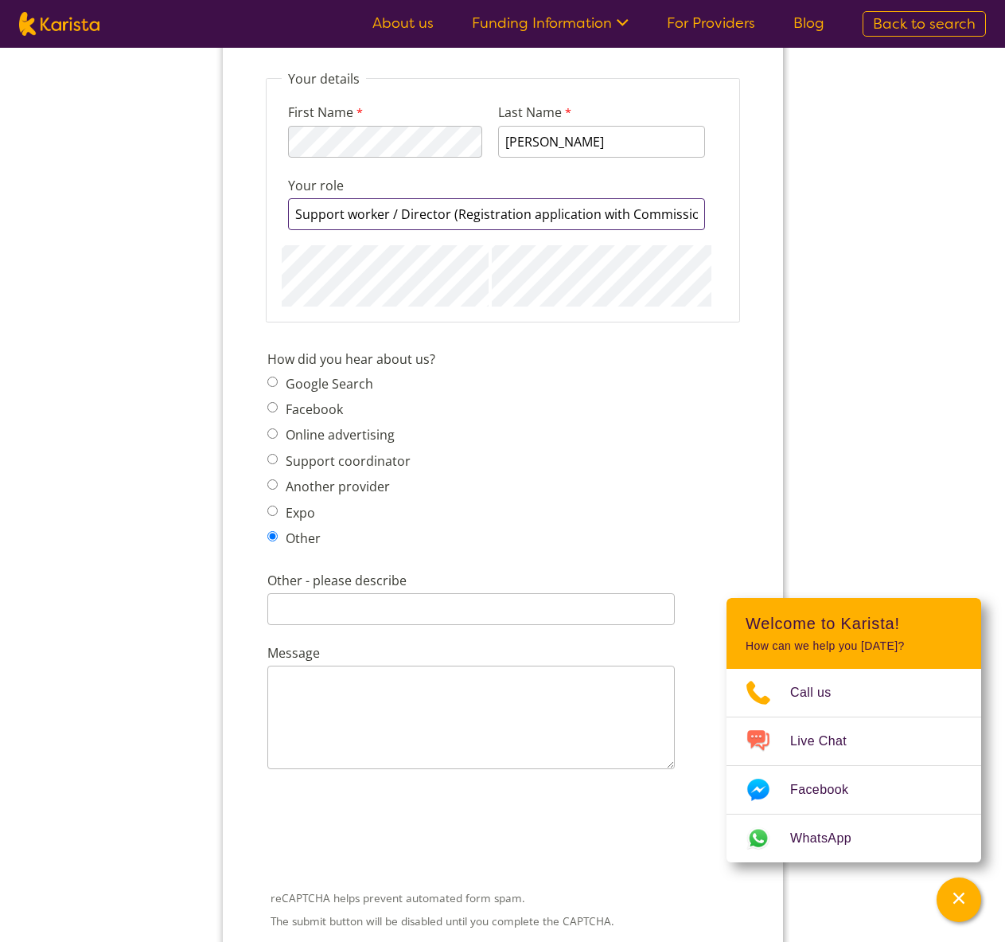
click at [518, 211] on input "Support worker / Director (Registration application with Commission)" at bounding box center [495, 214] width 417 height 32
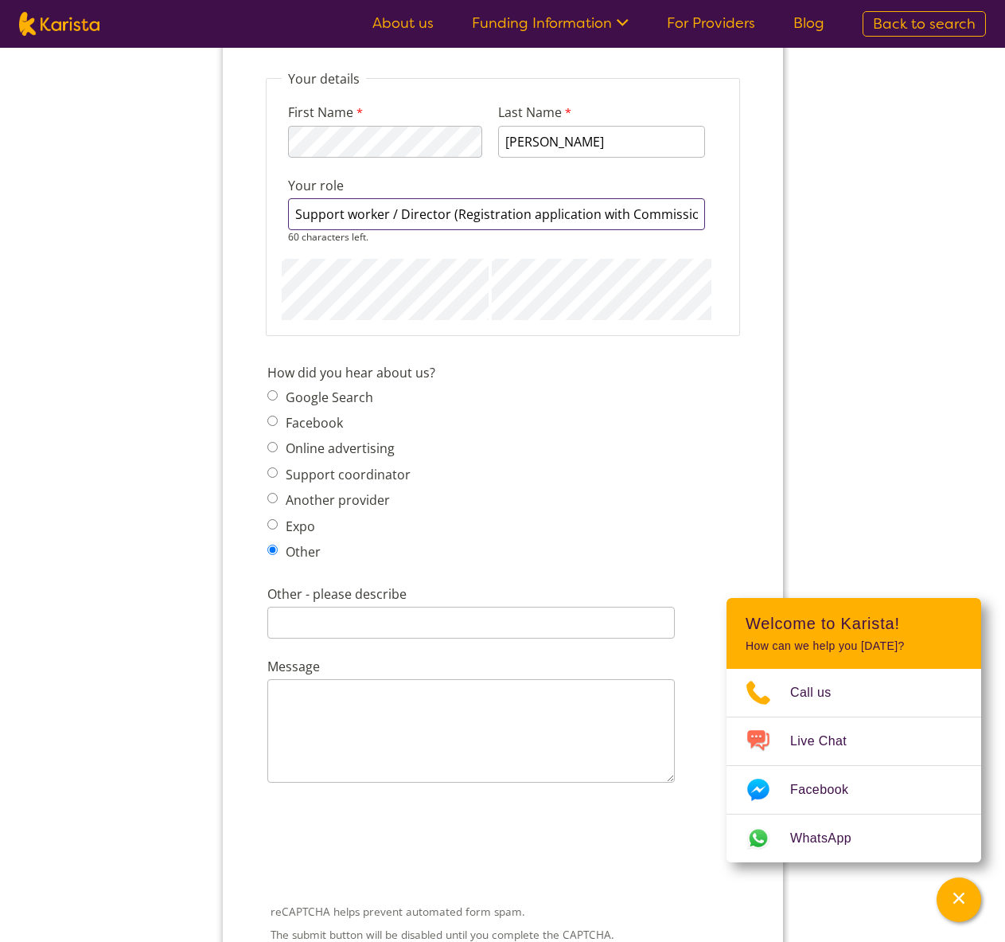
click at [518, 211] on input "Support worker / Director (Registration application with Commission)" at bounding box center [495, 214] width 417 height 32
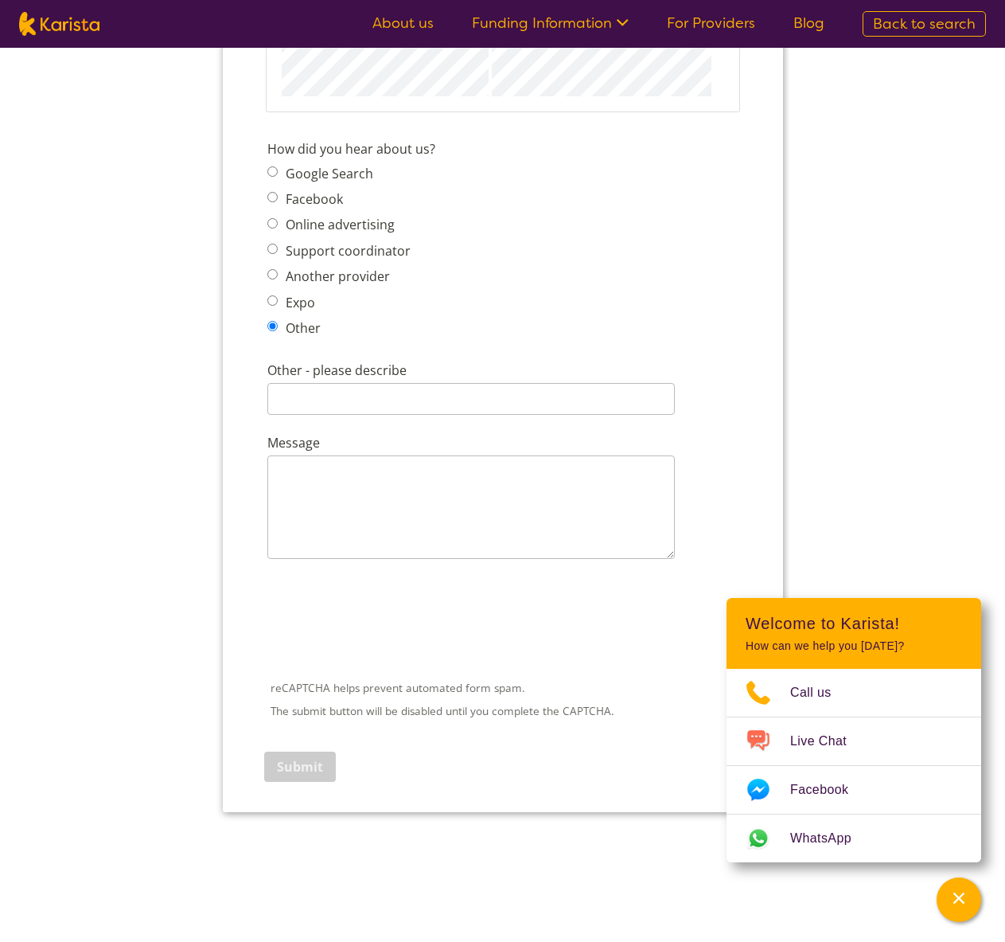
scroll to position [2072, 0]
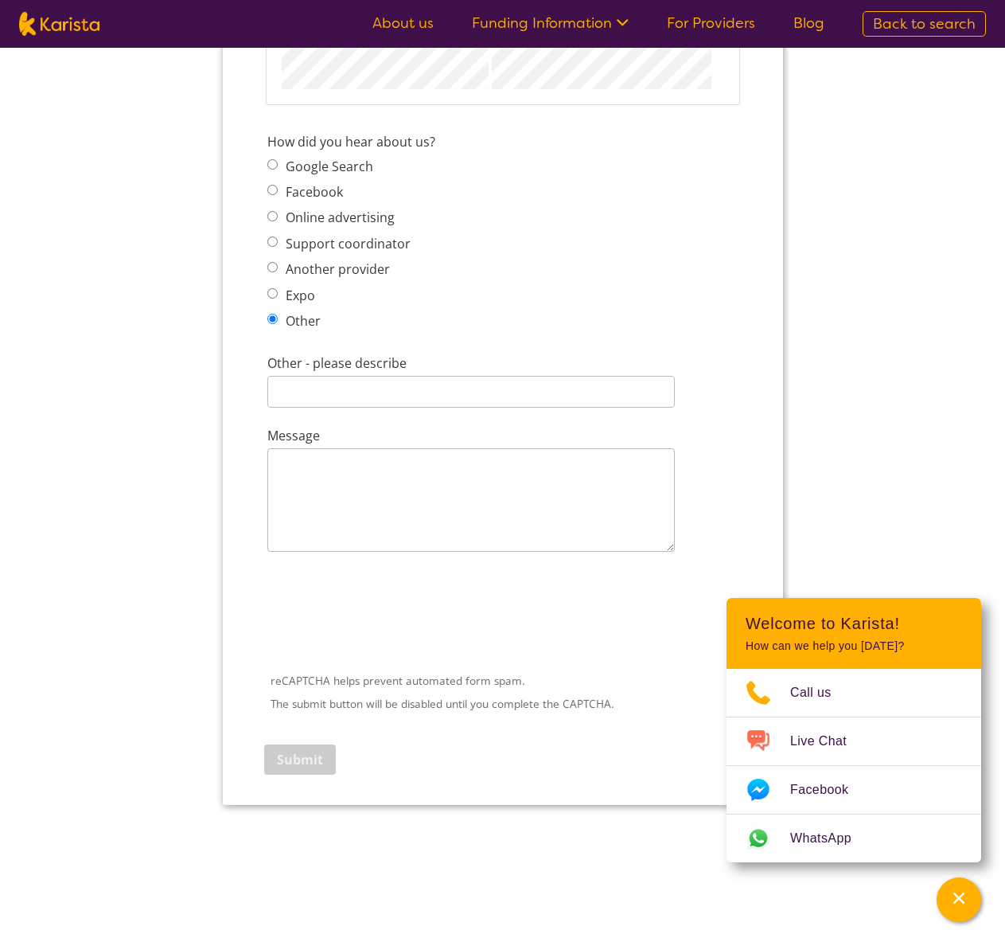
click at [308, 191] on span "Google Search Facebook Online advertising Support coordinator Another provider …" at bounding box center [343, 242] width 153 height 177
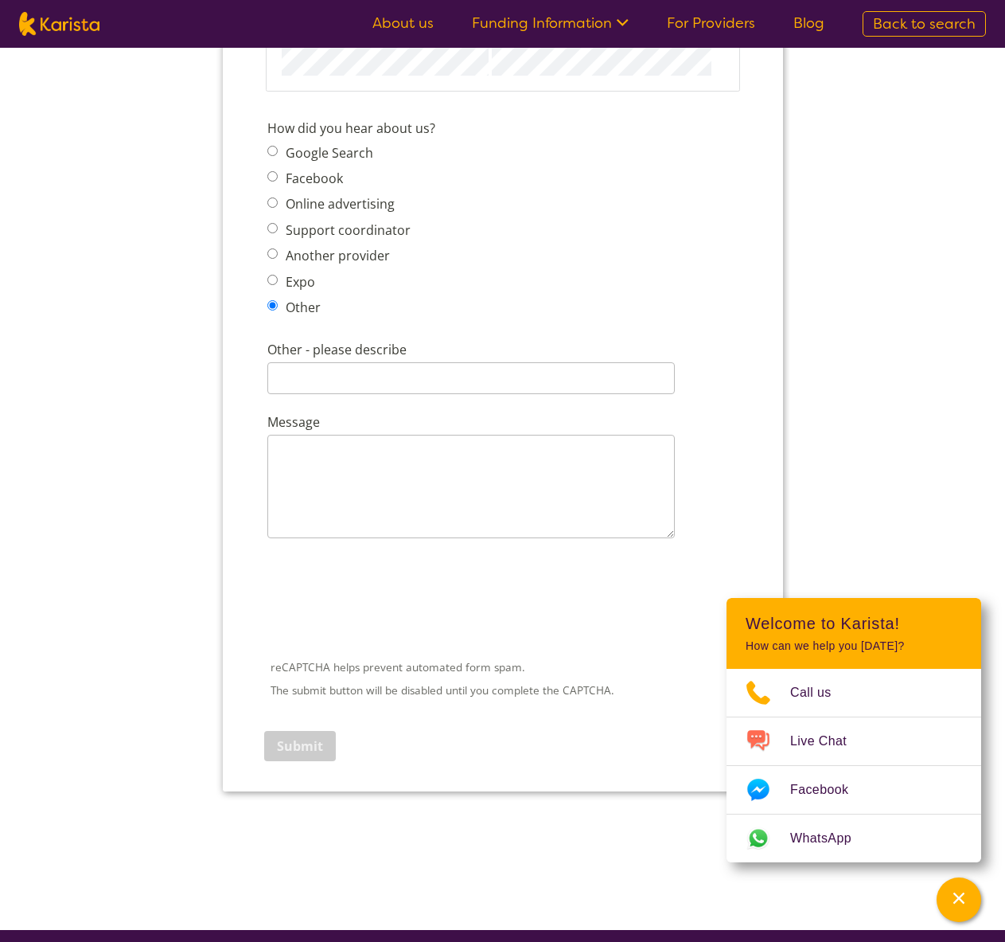
click at [297, 183] on label "Facebook" at bounding box center [311, 179] width 62 height 18
click at [277, 181] on input "Facebook" at bounding box center [272, 176] width 10 height 10
radio input "true"
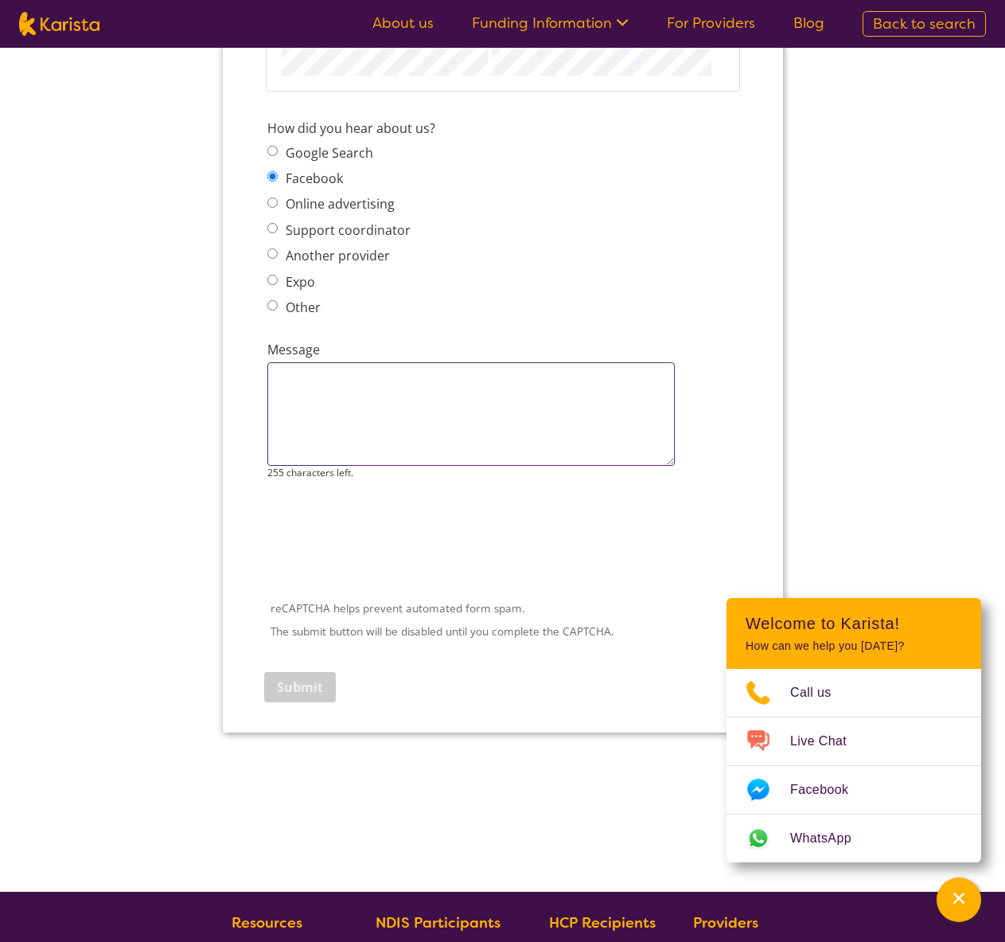
click at [357, 411] on textarea "Message" at bounding box center [470, 413] width 407 height 103
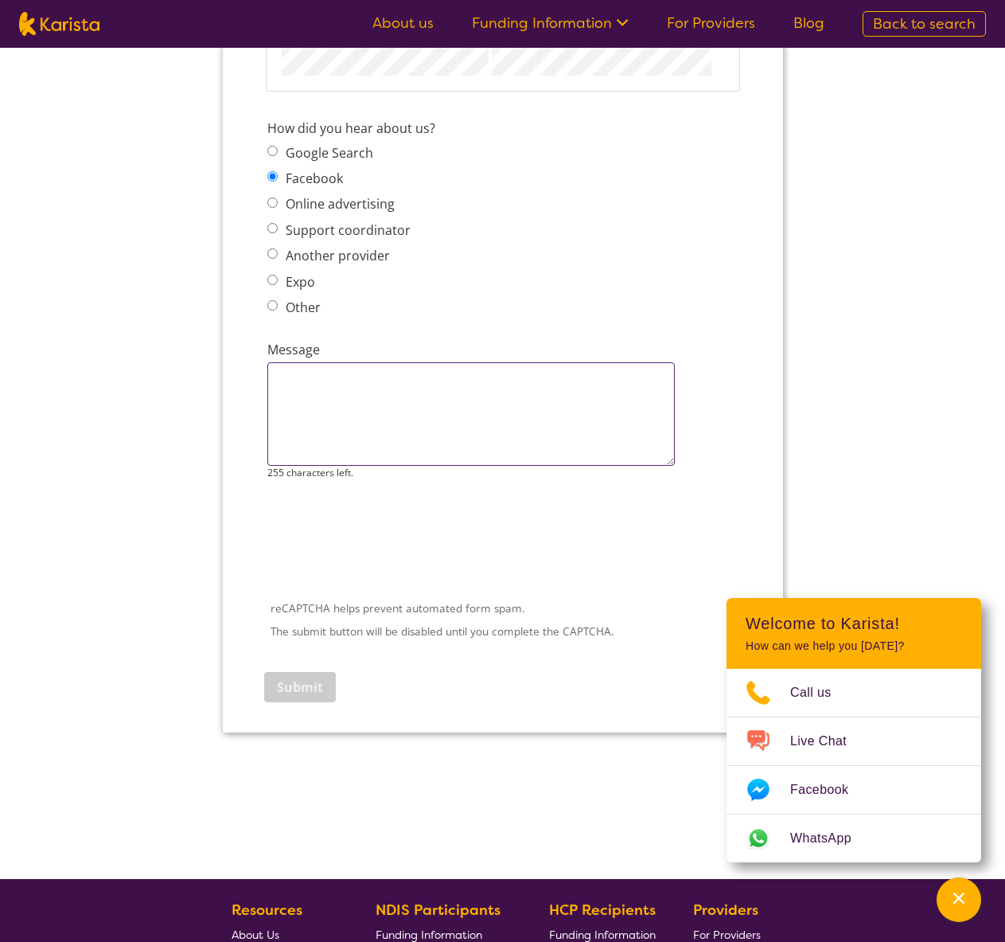
paste textarea "Support worker / Director (Registration application with Commission)"
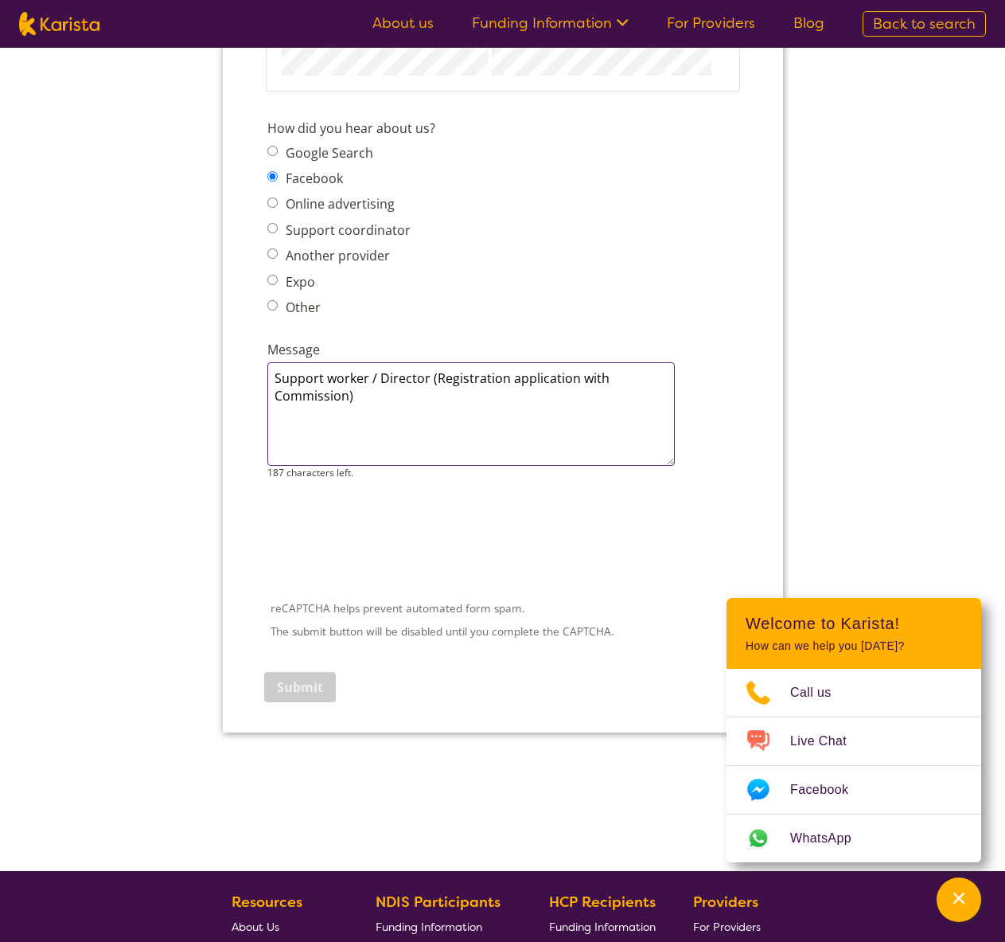
drag, startPoint x: 276, startPoint y: 380, endPoint x: 294, endPoint y: 393, distance: 22.1
click at [276, 380] on textarea "Support worker / Director (Registration application with Commission)" at bounding box center [470, 413] width 407 height 103
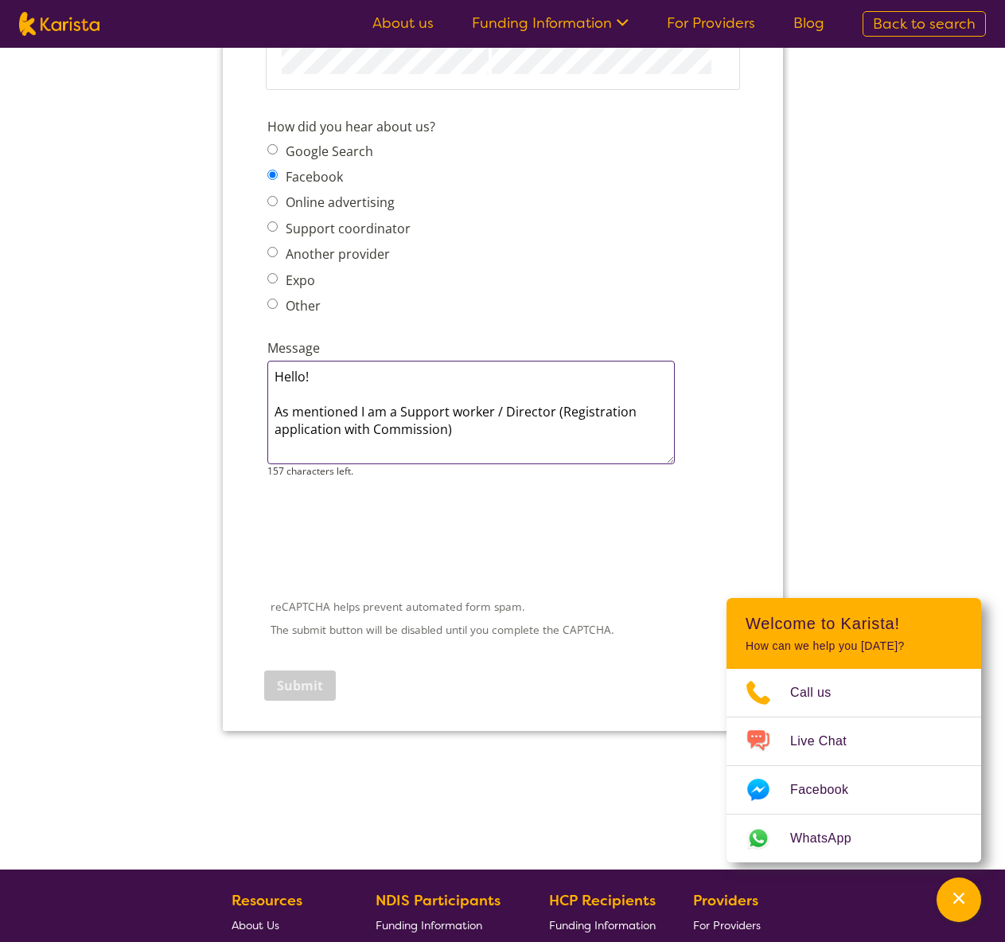
scroll to position [2073, 1]
drag, startPoint x: 559, startPoint y: 415, endPoint x: 567, endPoint y: 446, distance: 31.9
click at [556, 415] on textarea "Hello! As mentioned I am a Support worker / Director (Registration application …" at bounding box center [470, 412] width 407 height 103
drag, startPoint x: 448, startPoint y: 433, endPoint x: 438, endPoint y: 433, distance: 10.3
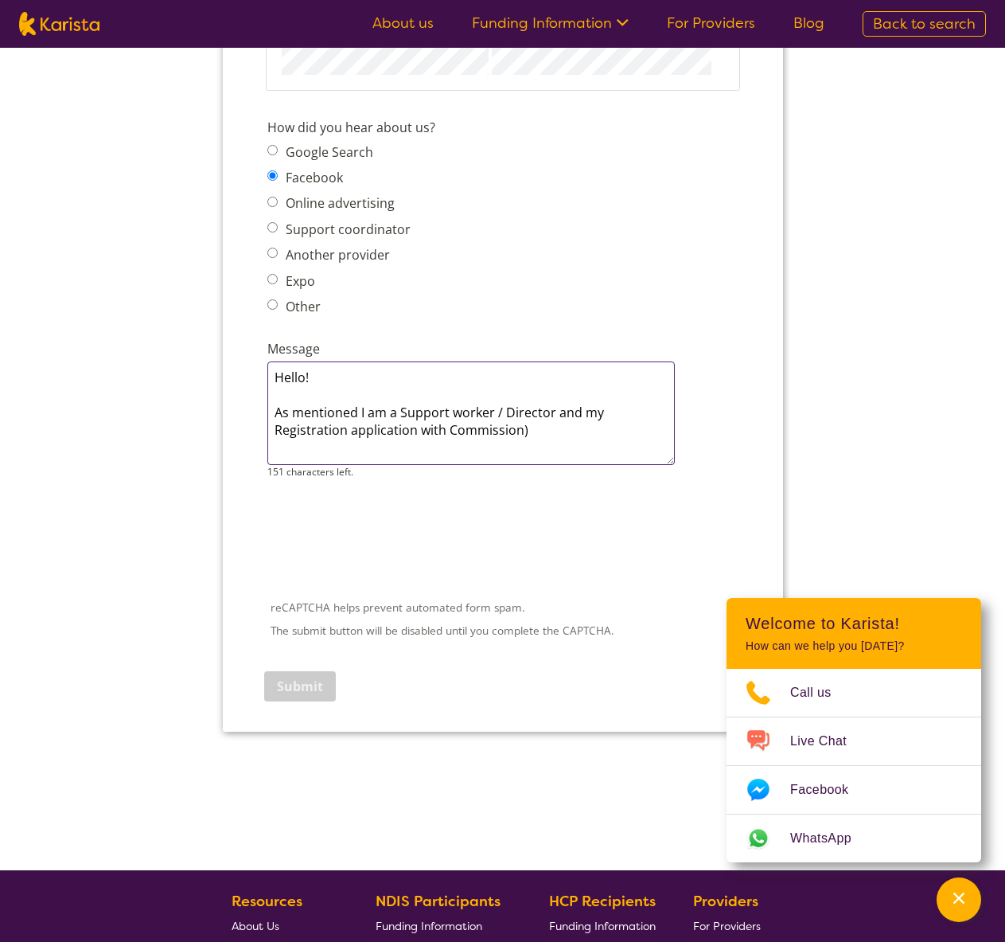
click at [446, 433] on textarea "Hello! As mentioned I am a Support worker / Director and my Registration applic…" at bounding box center [470, 412] width 407 height 103
drag, startPoint x: 422, startPoint y: 431, endPoint x: 427, endPoint y: 439, distance: 9.3
click at [422, 431] on textarea "Hello! As mentioned I am a Support worker / Director and my Registration applic…" at bounding box center [470, 412] width 407 height 103
click at [517, 433] on textarea "Hello! As mentioned I am a Support worker / Director and my Registration applic…" at bounding box center [470, 412] width 407 height 103
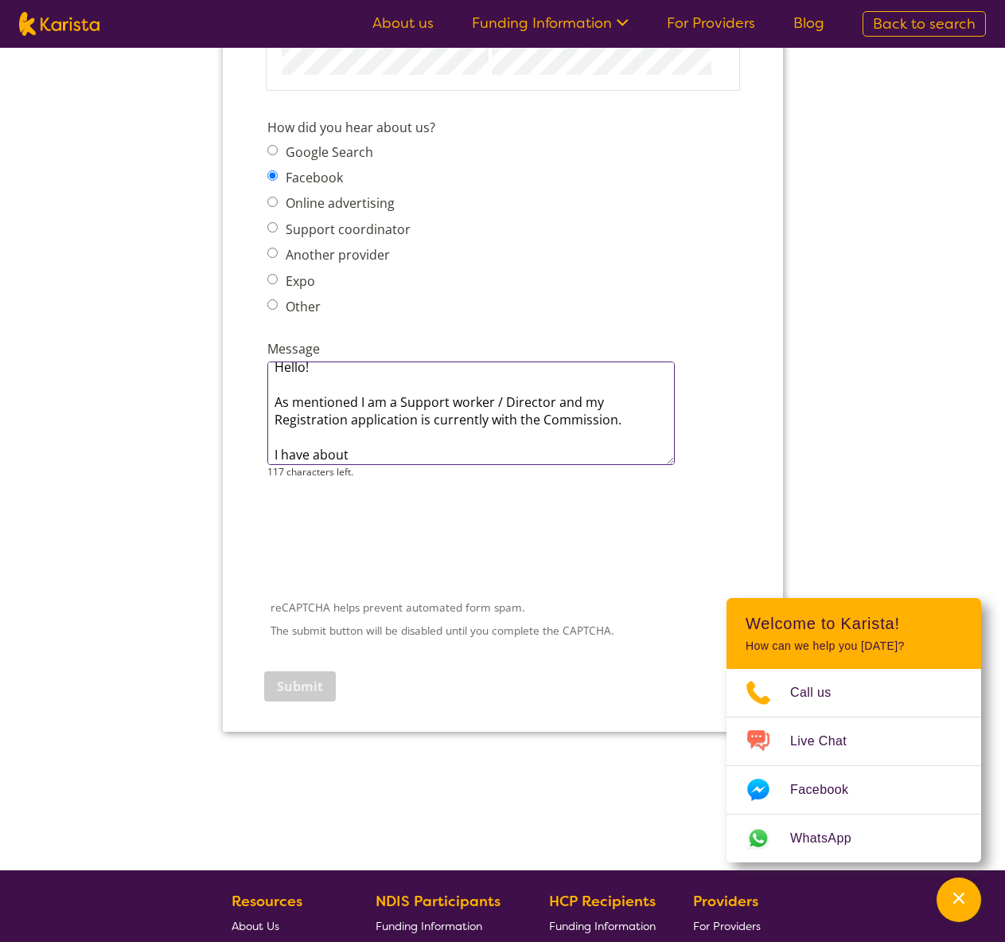
drag, startPoint x: 353, startPoint y: 458, endPoint x: 316, endPoint y: 460, distance: 36.6
click at [316, 460] on textarea "Hello! As mentioned I am a Support worker / Director and my Registration applic…" at bounding box center [470, 412] width 407 height 103
click at [357, 458] on textarea "Hello! As mentioned I am a Support worker / Director and my Registration applic…" at bounding box center [470, 412] width 407 height 103
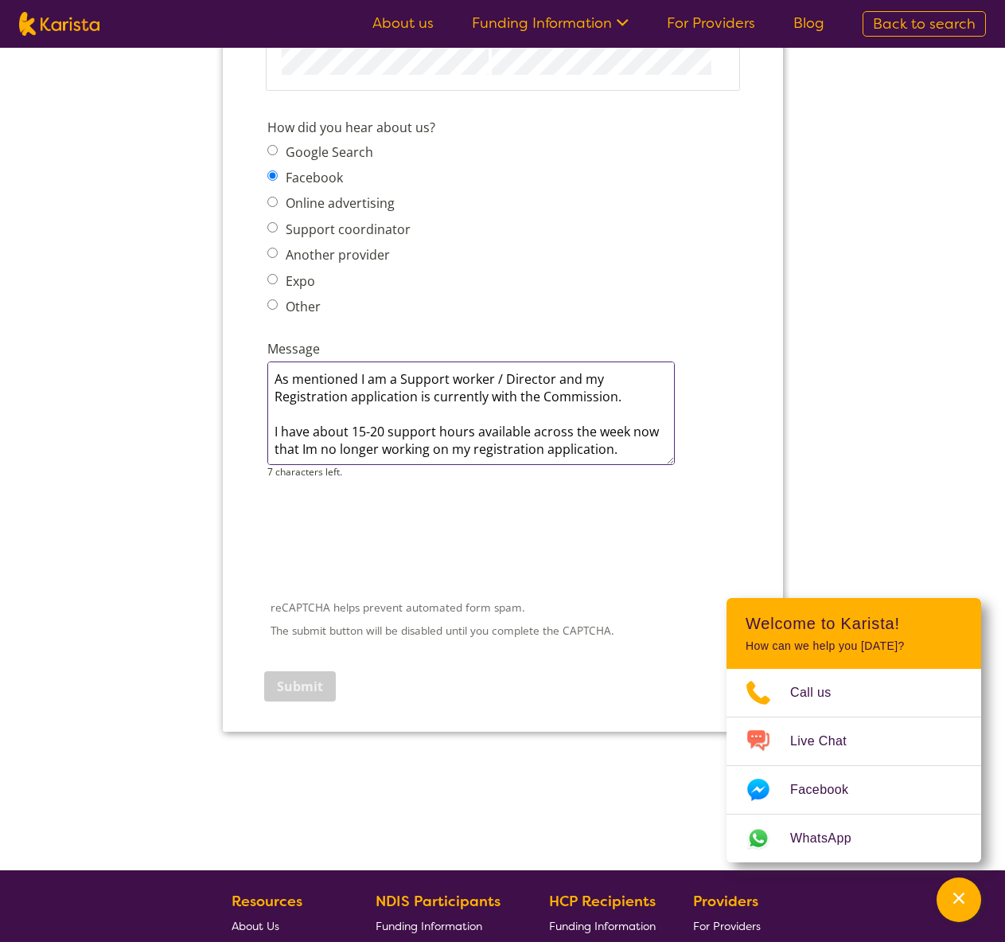
scroll to position [63, 0]
type textarea "Hello! As mentioned I am a Support worker / Director and my Registration applic…"
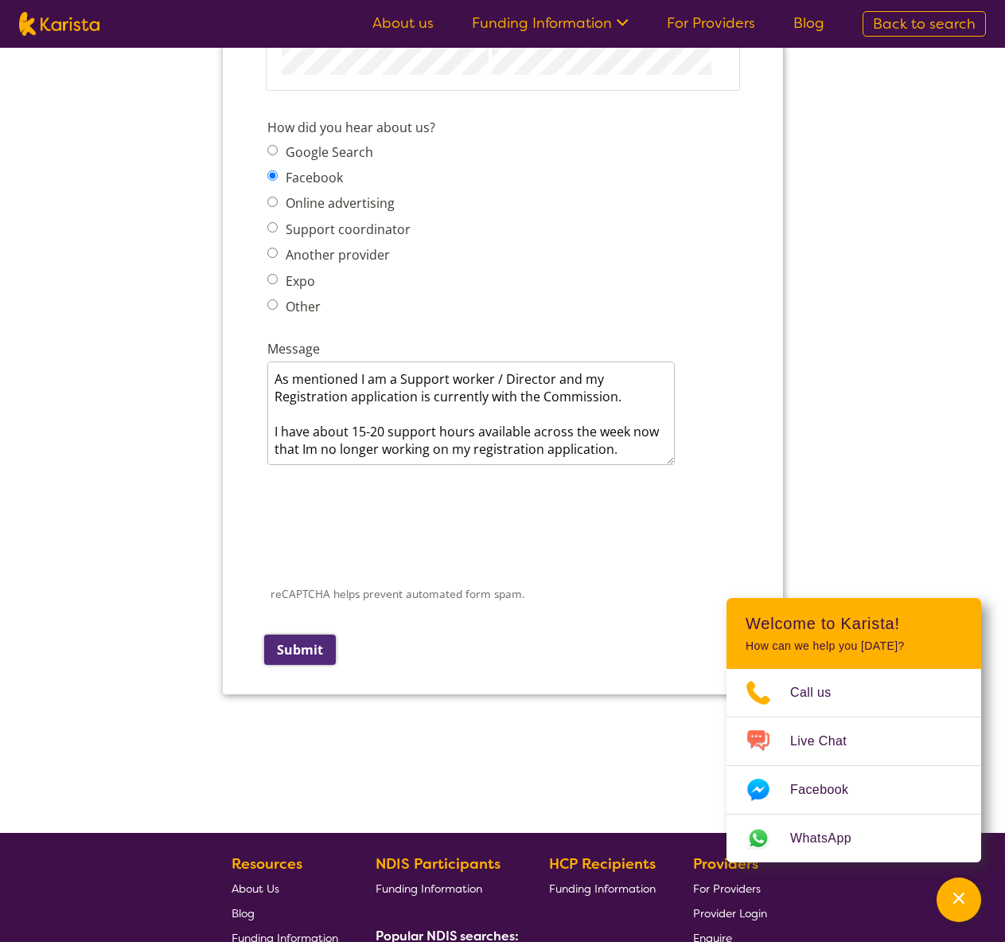
click at [308, 654] on input "Submit" at bounding box center [299, 649] width 72 height 30
